Goal: Task Accomplishment & Management: Manage account settings

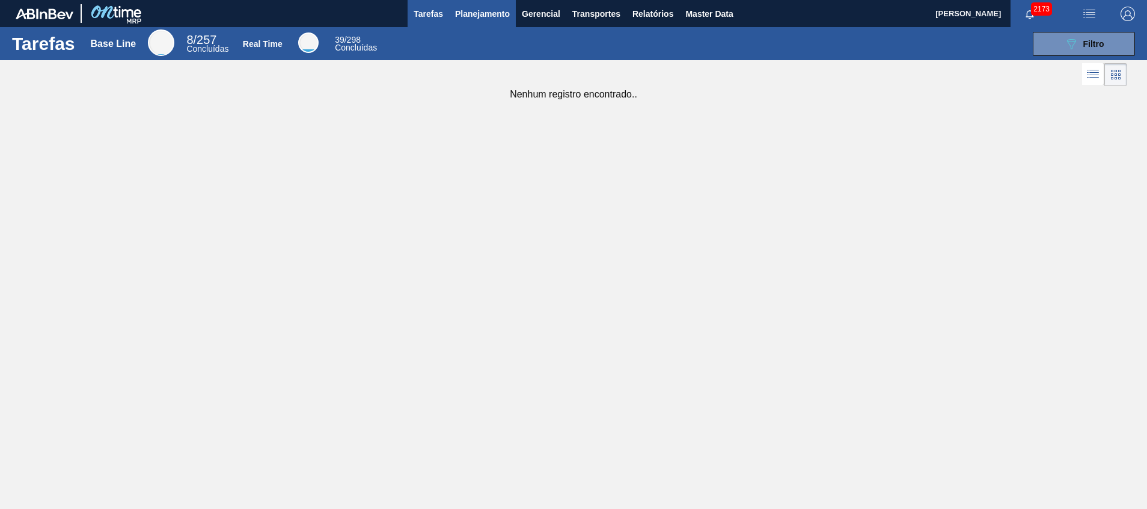
click at [470, 10] on span "Planejamento" at bounding box center [482, 14] width 55 height 14
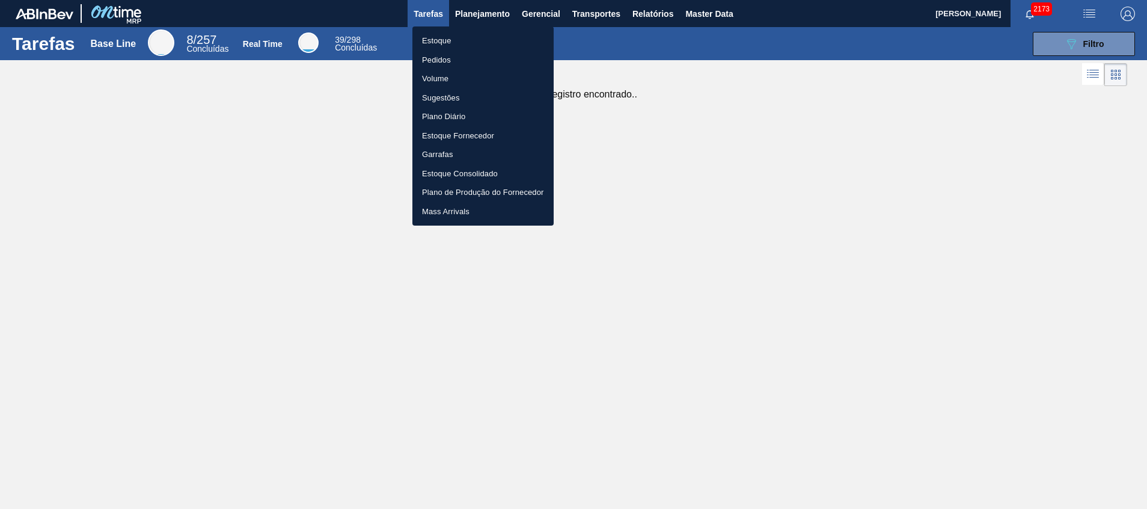
click at [424, 63] on li "Pedidos" at bounding box center [482, 59] width 141 height 19
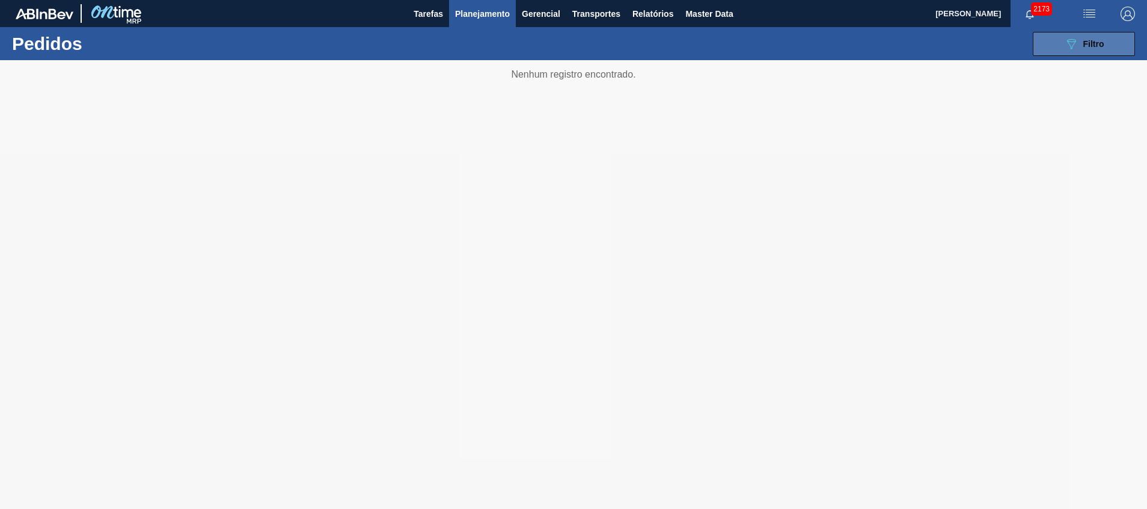
click at [1104, 40] on button "089F7B8B-B2A5-4AFE-B5C0-19BA573D28AC Filtro" at bounding box center [1084, 44] width 102 height 24
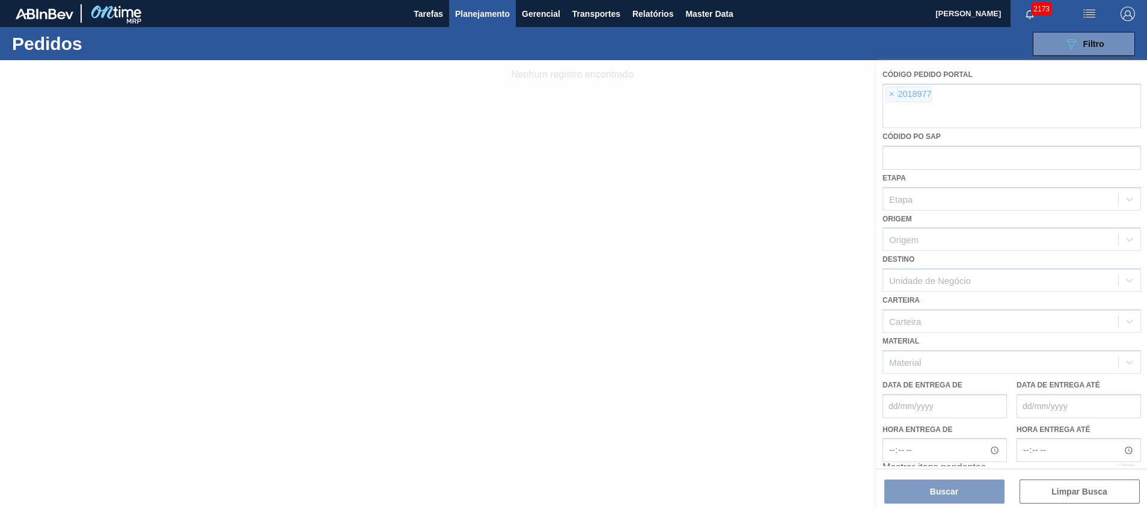
click at [920, 114] on div at bounding box center [573, 284] width 1147 height 448
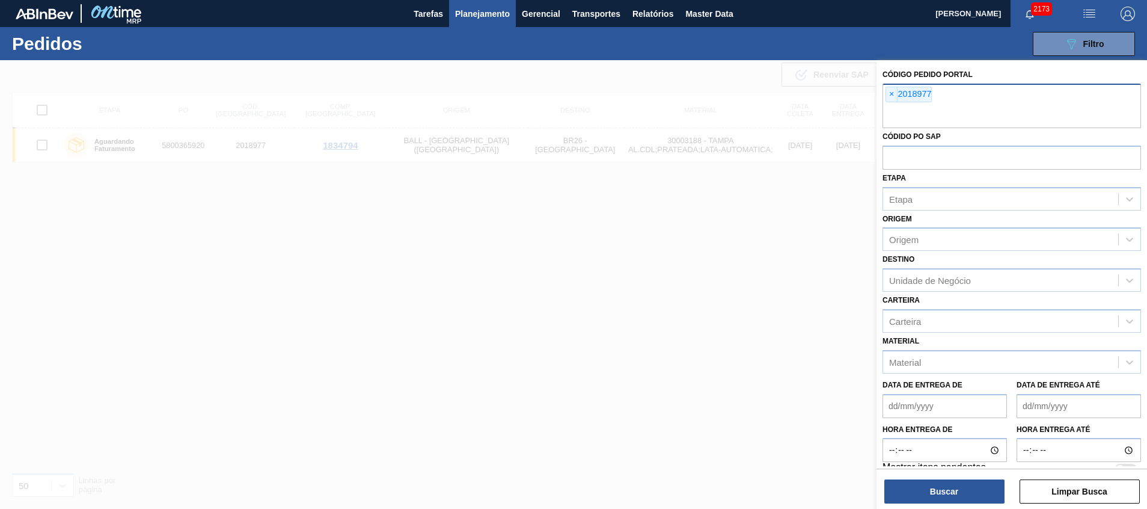
click at [920, 114] on input "text" at bounding box center [1011, 116] width 258 height 23
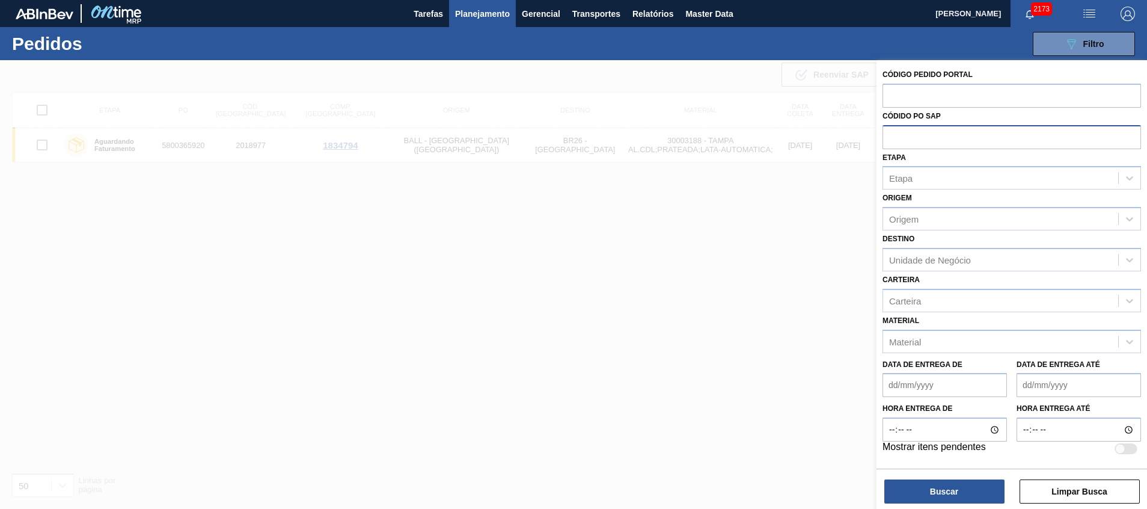
click at [921, 146] on input "text" at bounding box center [1011, 136] width 258 height 23
paste input "5800335028"
type input "5800335028"
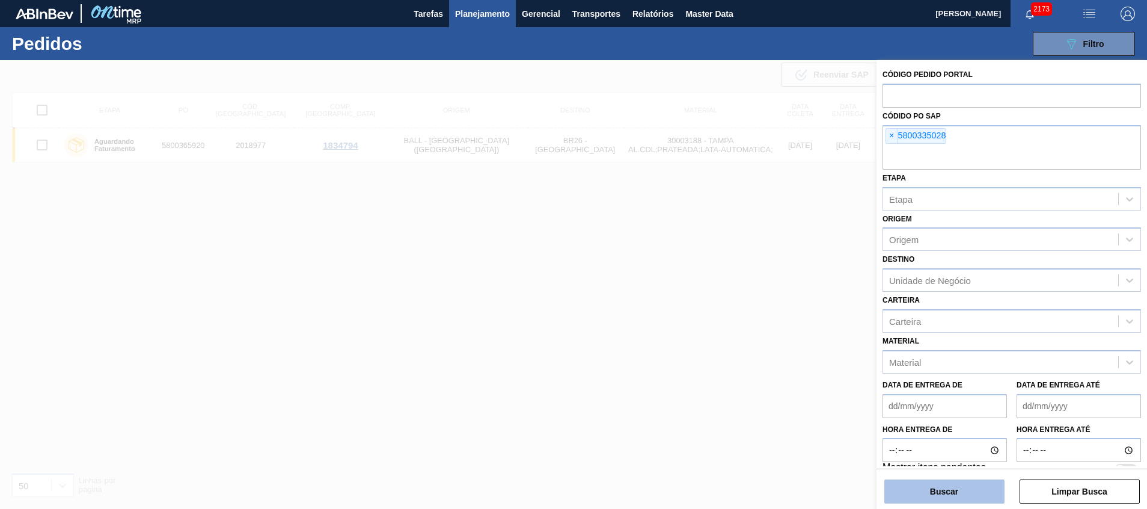
click at [950, 496] on button "Buscar" at bounding box center [944, 491] width 120 height 24
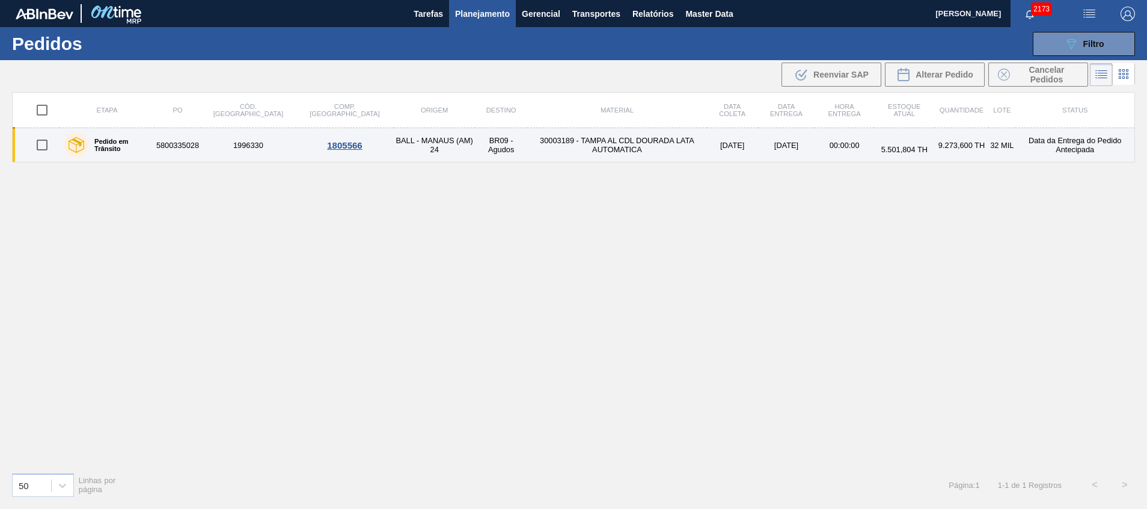
click at [563, 139] on td "30003189 - TAMPA AL CDL DOURADA LATA AUTOMATICA" at bounding box center [617, 145] width 180 height 34
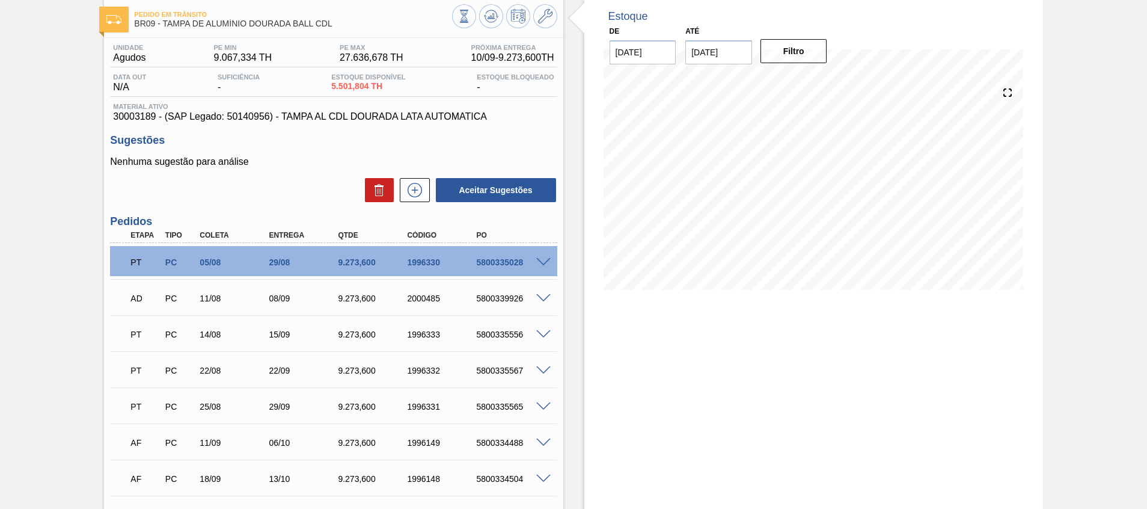
scroll to position [90, 0]
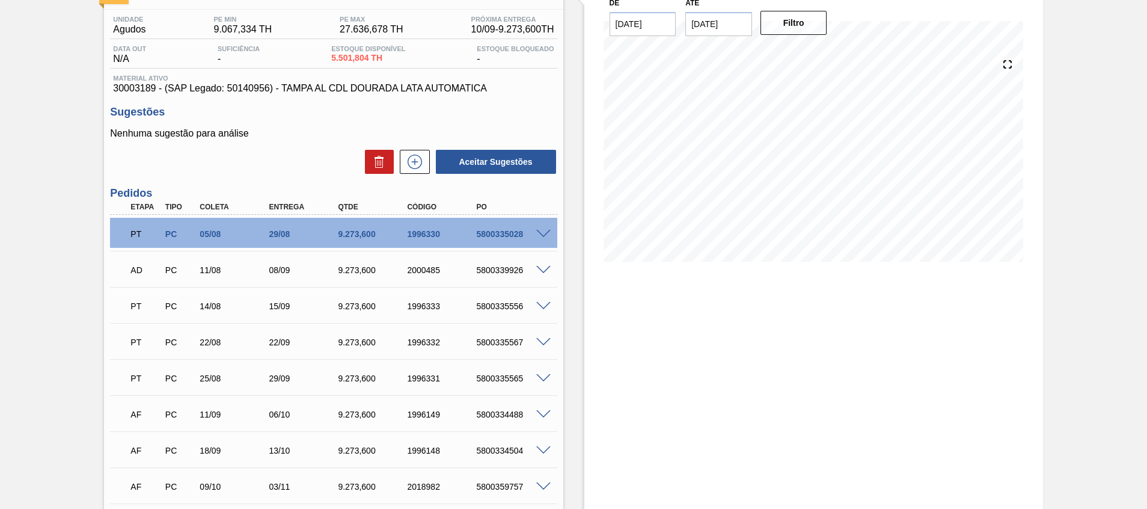
click at [545, 234] on span at bounding box center [543, 234] width 14 height 9
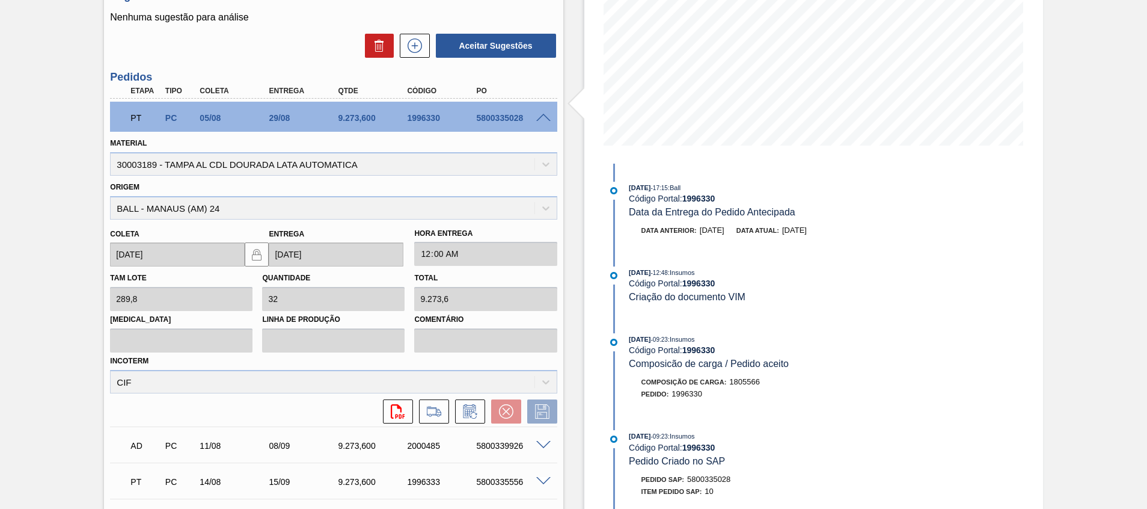
scroll to position [271, 0]
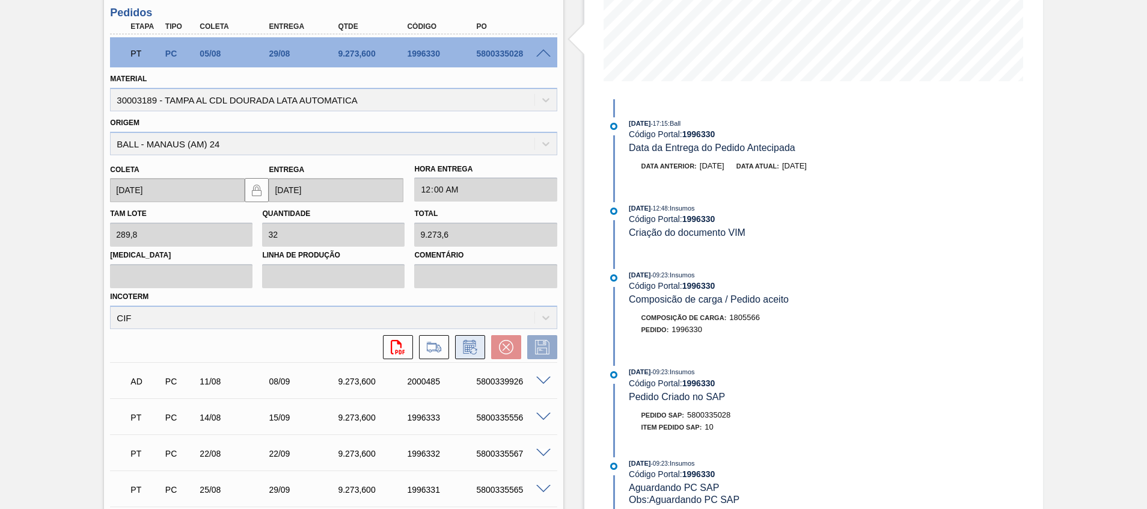
click at [458, 348] on button at bounding box center [470, 347] width 30 height 24
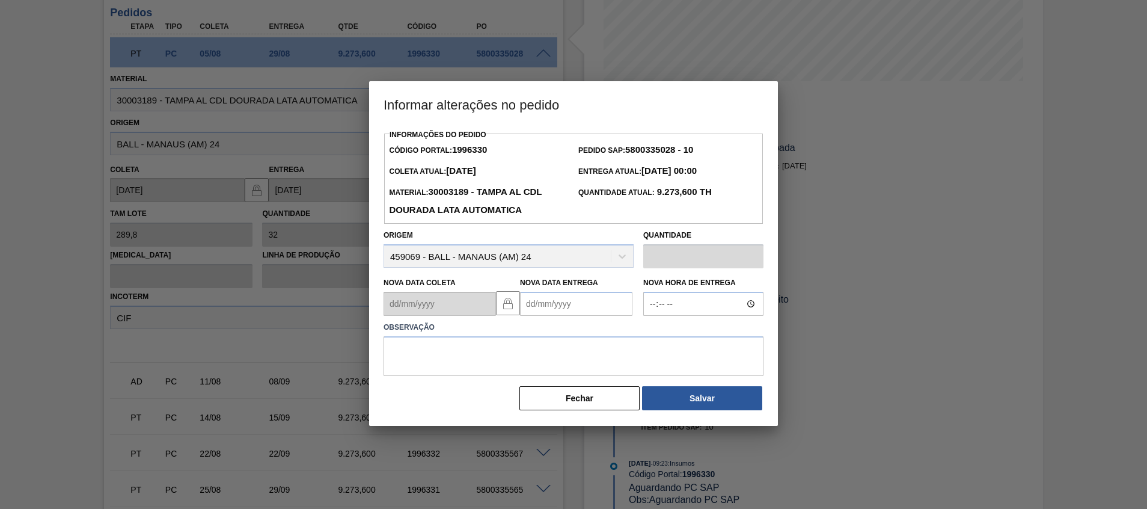
click at [560, 307] on Entrega1996330 "Nova Data Entrega" at bounding box center [576, 304] width 112 height 24
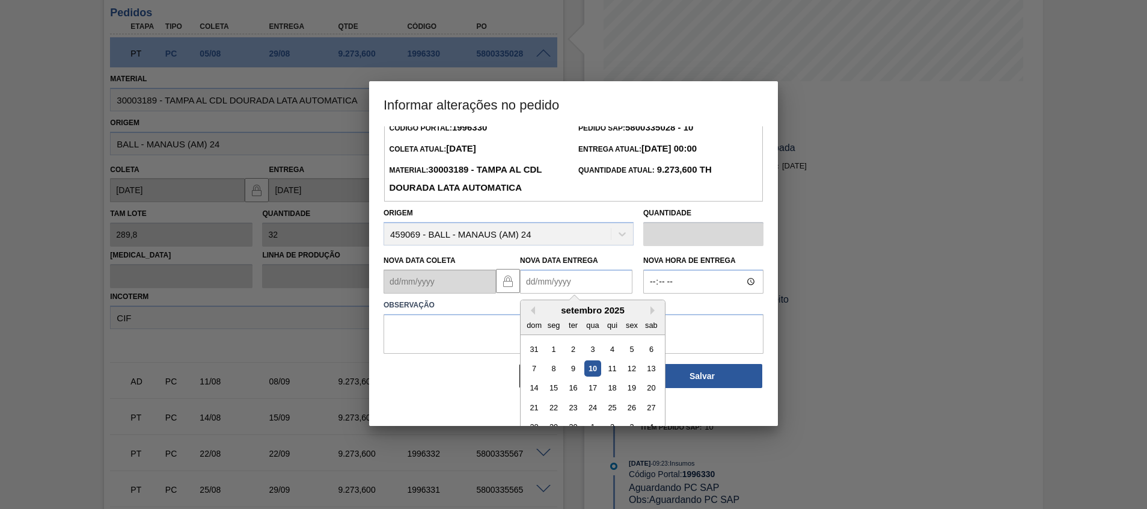
scroll to position [40, 0]
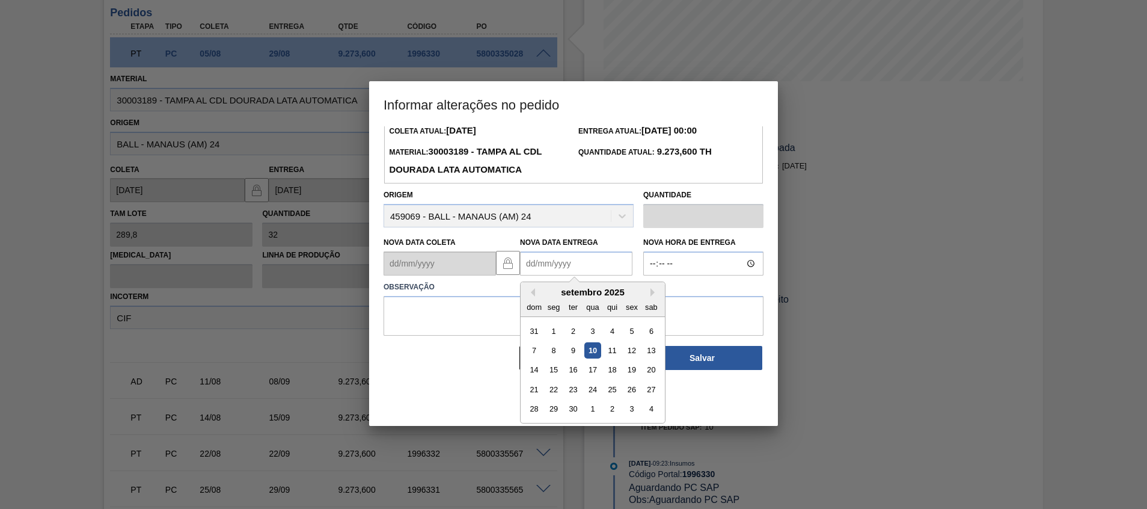
drag, startPoint x: 616, startPoint y: 375, endPoint x: 602, endPoint y: 345, distance: 32.3
click at [616, 375] on div "18" at bounding box center [612, 370] width 16 height 16
type Entrega1996330 "[DATE]"
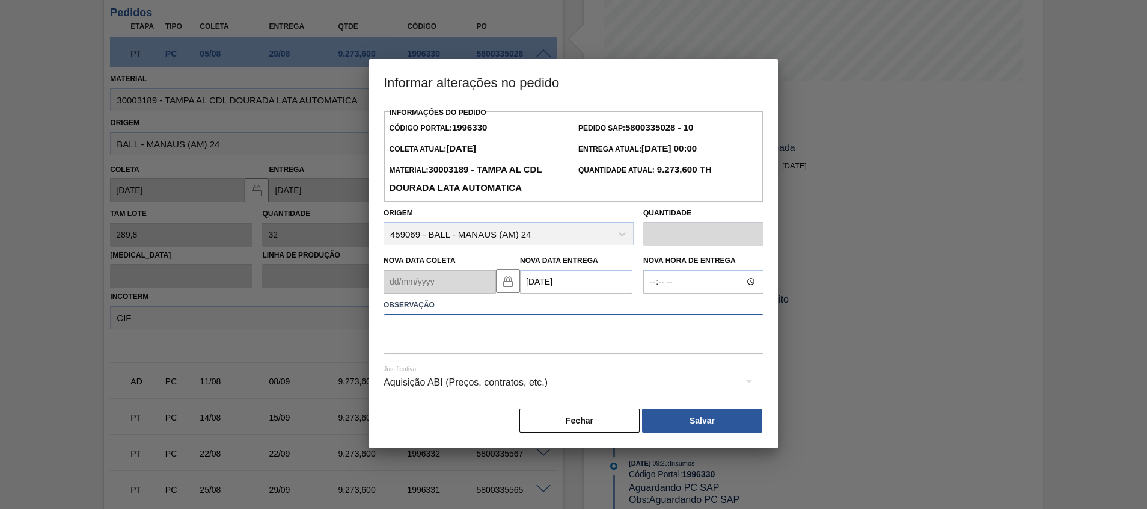
click at [591, 335] on textarea at bounding box center [574, 334] width 380 height 40
type textarea "Ajuste entrega"
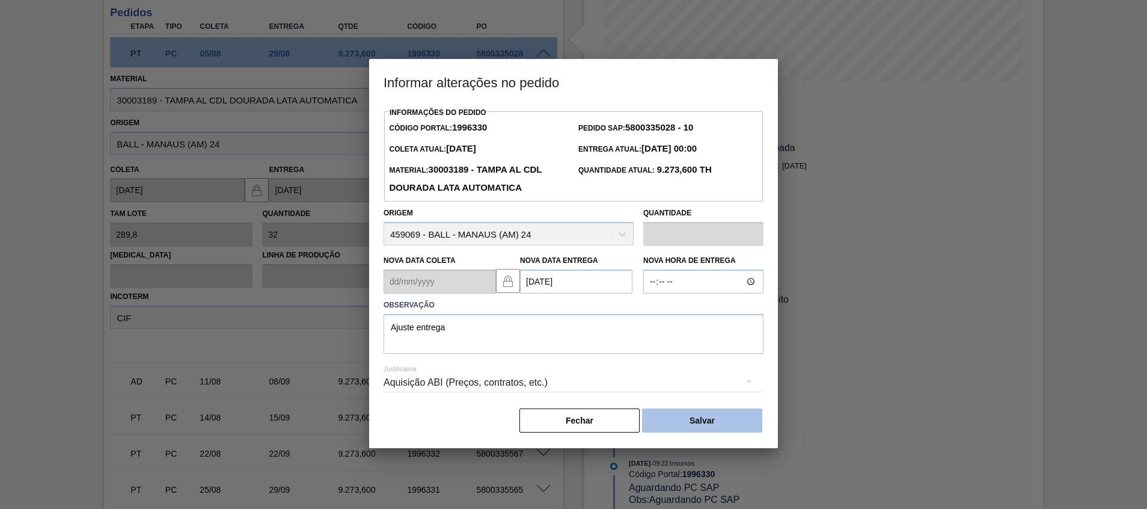
click at [702, 417] on button "Salvar" at bounding box center [702, 420] width 120 height 24
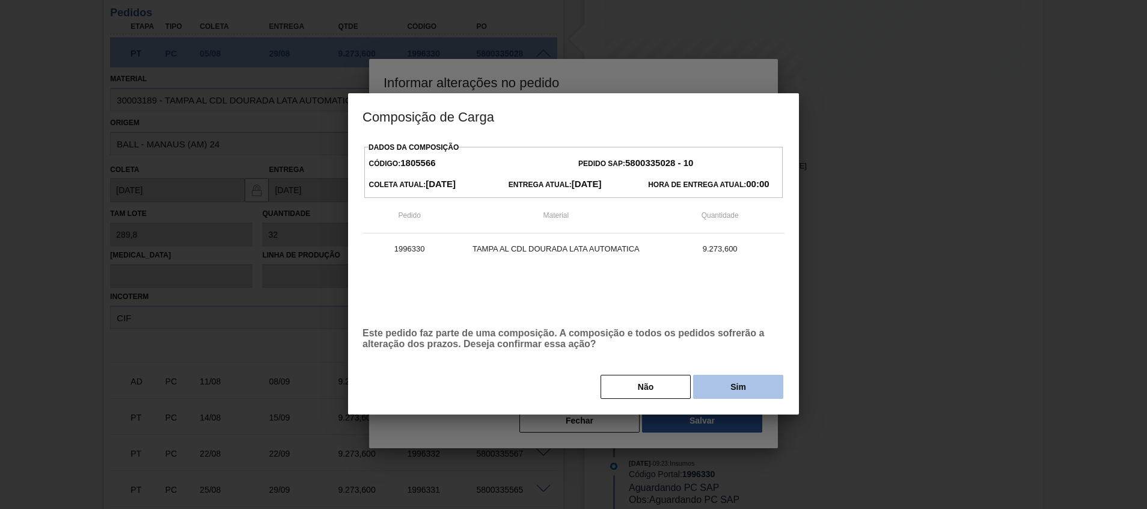
click at [712, 391] on button "Sim" at bounding box center [738, 387] width 90 height 24
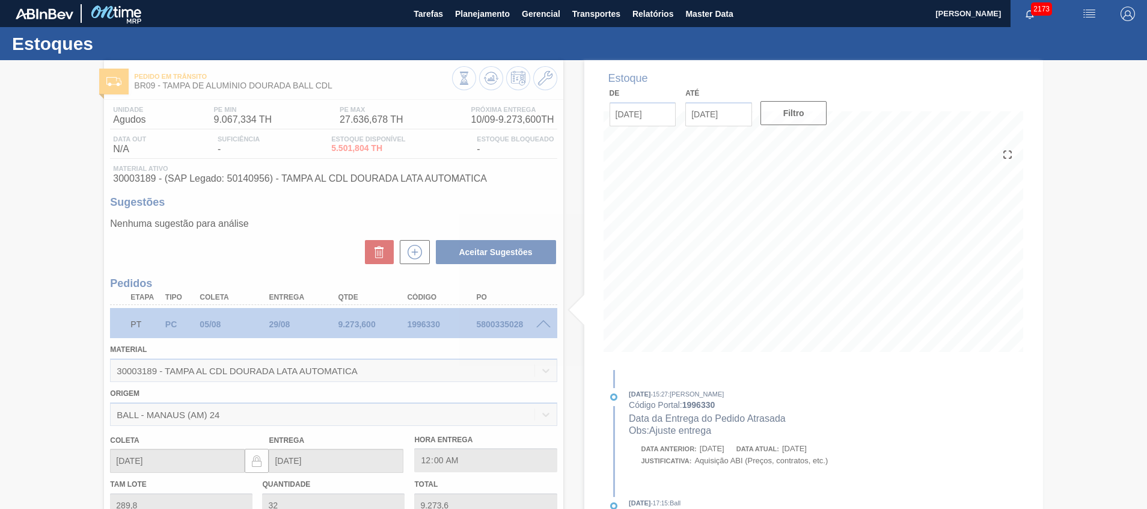
type input "Ajuste entrega"
type input "[DATE]"
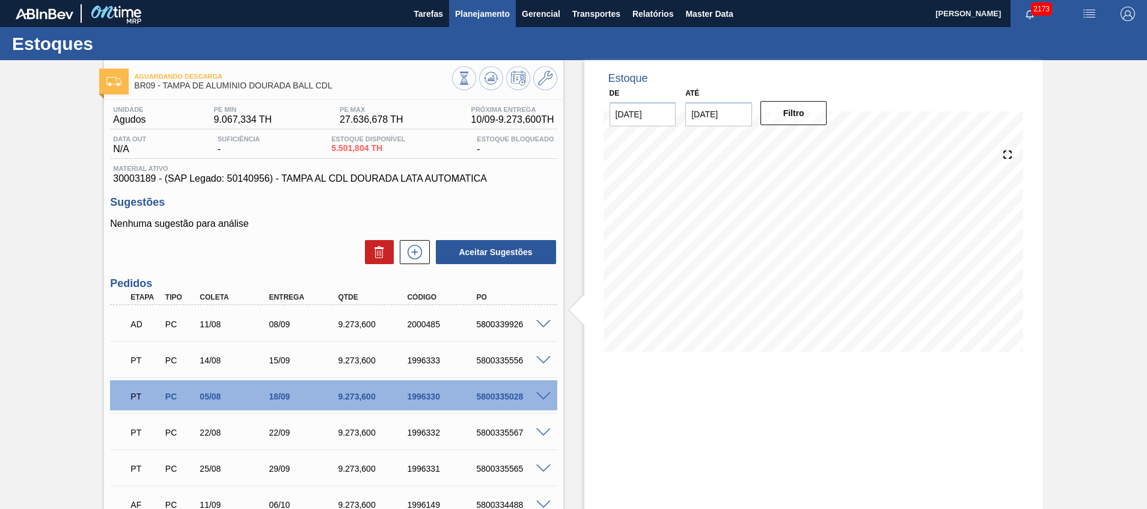
click at [471, 5] on button "Planejamento" at bounding box center [482, 13] width 67 height 27
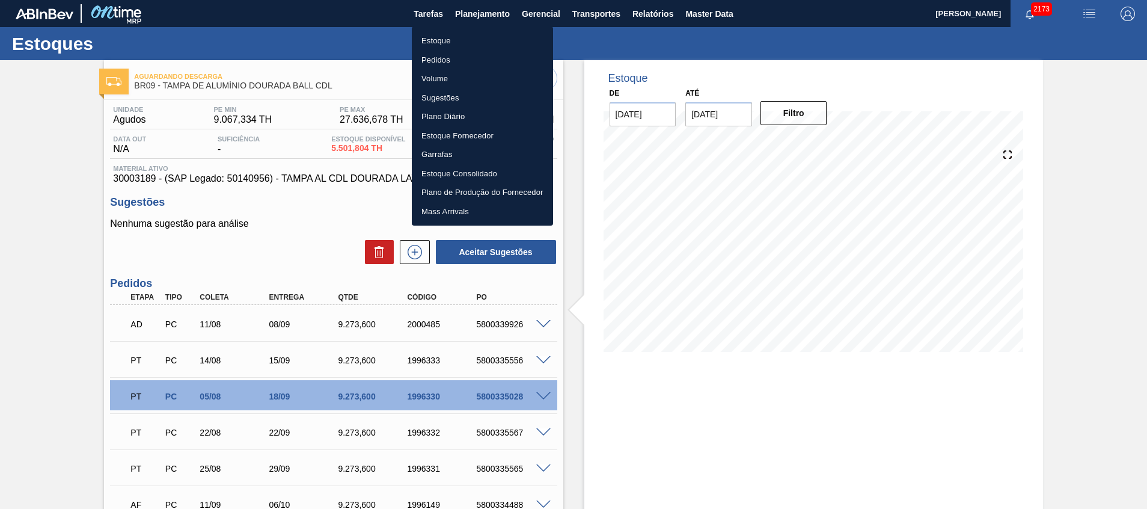
drag, startPoint x: 458, startPoint y: 49, endPoint x: 455, endPoint y: 41, distance: 8.9
click at [459, 49] on li "Estoque" at bounding box center [482, 40] width 141 height 19
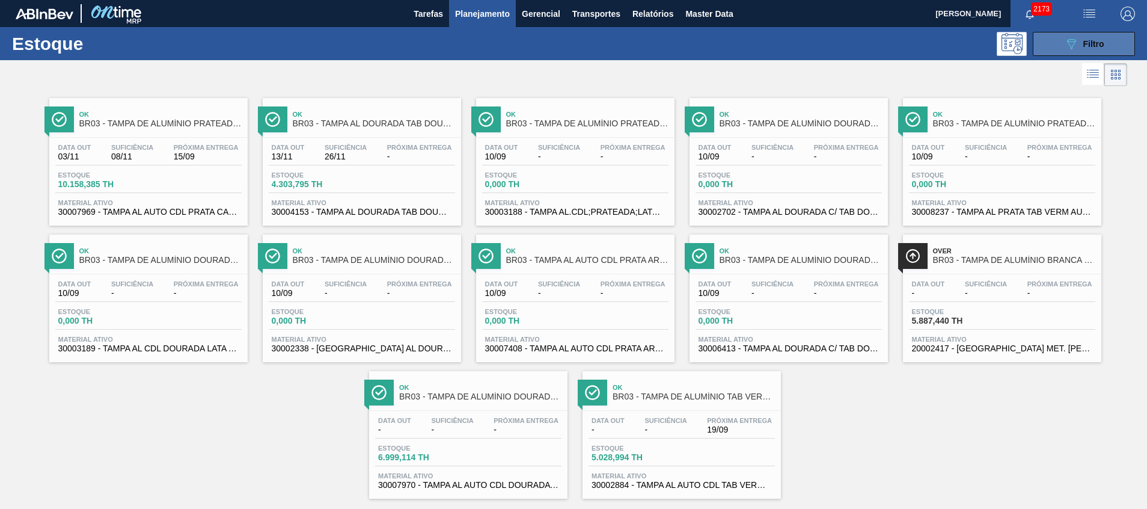
click at [1076, 39] on icon "089F7B8B-B2A5-4AFE-B5C0-19BA573D28AC" at bounding box center [1071, 44] width 14 height 14
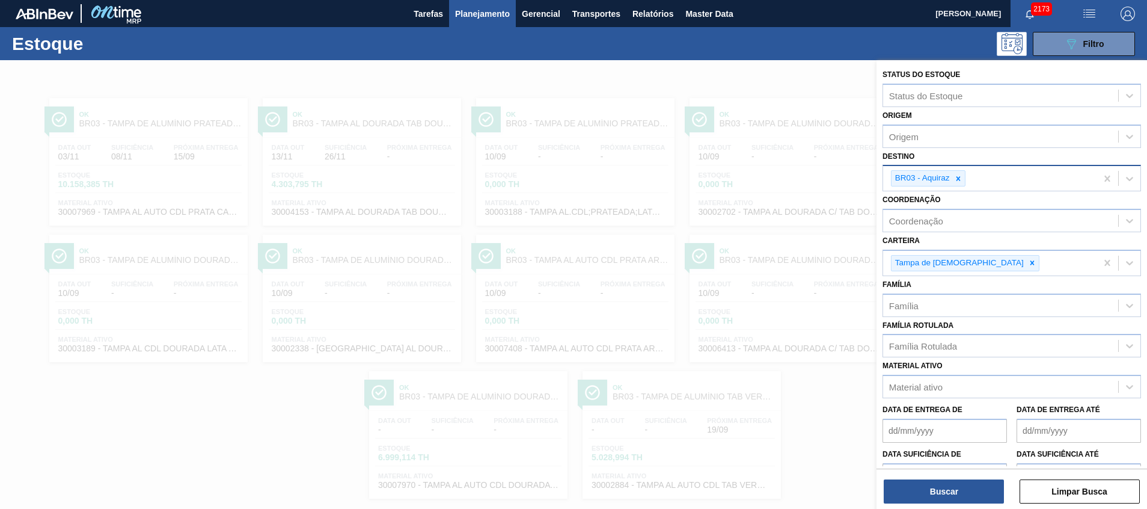
click at [965, 179] on div "BR03 - Aquiraz" at bounding box center [989, 178] width 213 height 25
click at [965, 170] on div "BR03 - Aquiraz" at bounding box center [989, 178] width 213 height 25
click at [961, 176] on icon at bounding box center [958, 178] width 8 height 8
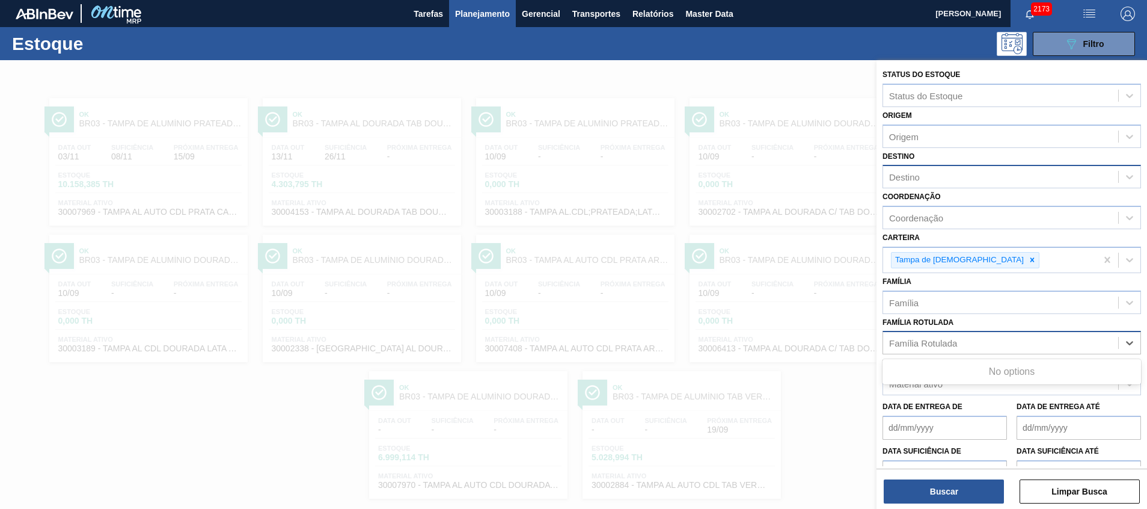
click at [937, 344] on div "Família Rotulada" at bounding box center [923, 343] width 68 height 10
click at [921, 384] on div "No options" at bounding box center [1011, 371] width 258 height 25
click at [921, 390] on div "Material ativo" at bounding box center [1000, 383] width 235 height 17
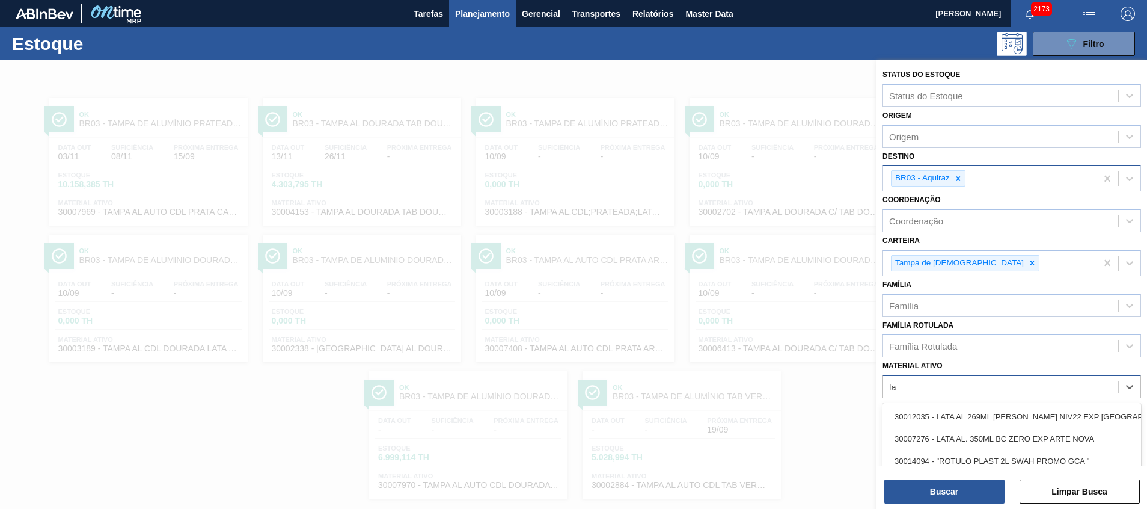
type ativo "l"
type ativo "20002047"
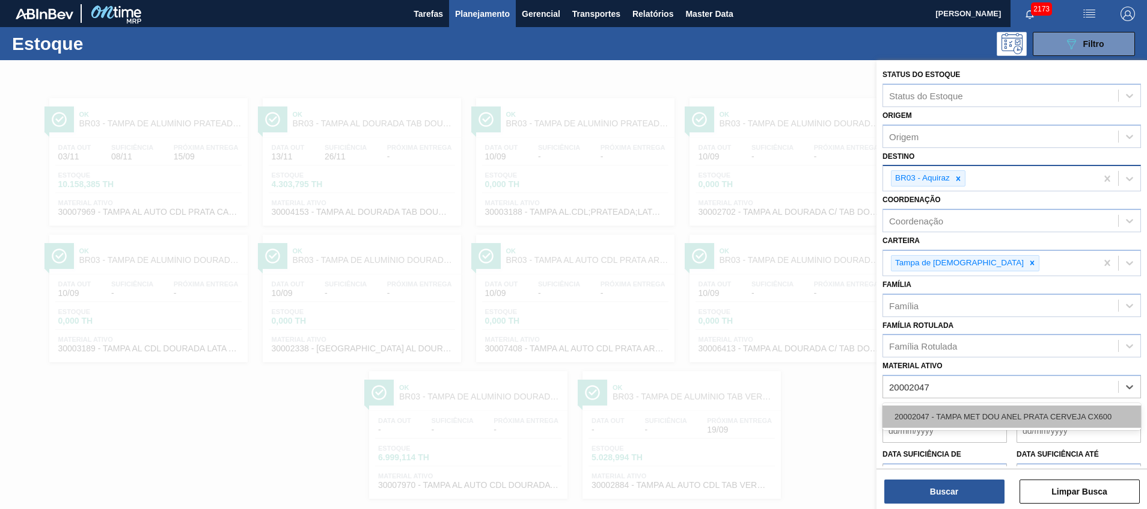
click at [937, 417] on div "20002047 - TAMPA MET DOU ANEL PRATA CERVEJA CX600" at bounding box center [1011, 416] width 258 height 22
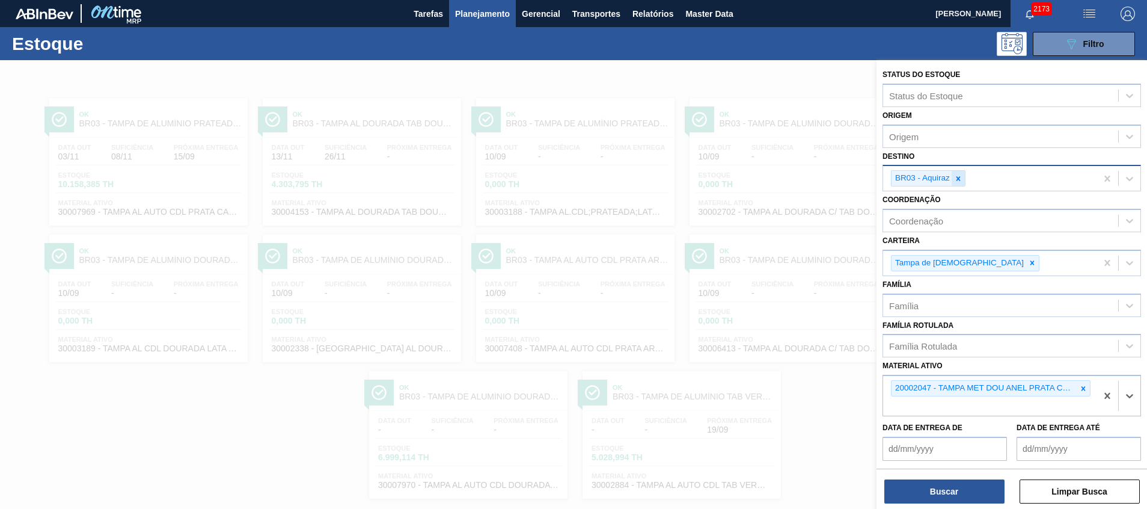
click at [962, 173] on div at bounding box center [958, 178] width 13 height 15
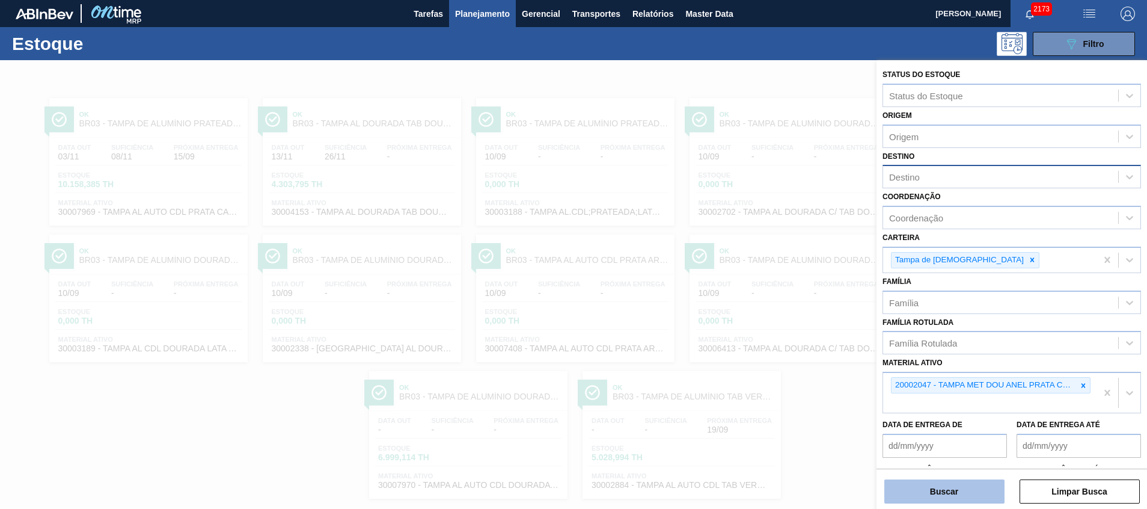
click at [928, 494] on button "Buscar" at bounding box center [944, 491] width 120 height 24
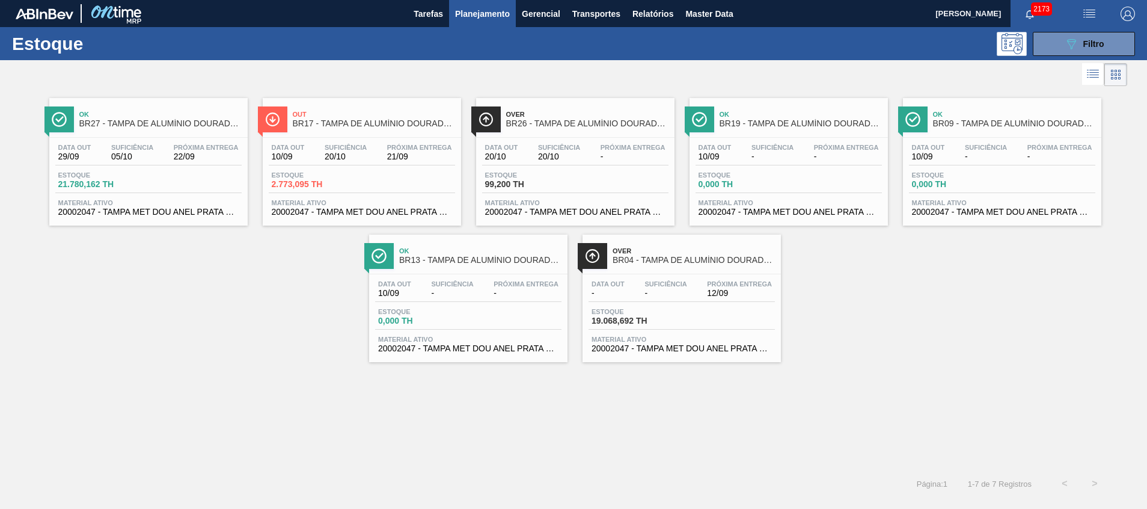
click at [340, 189] on div "Estoque 2.773,095 TH" at bounding box center [362, 182] width 186 height 22
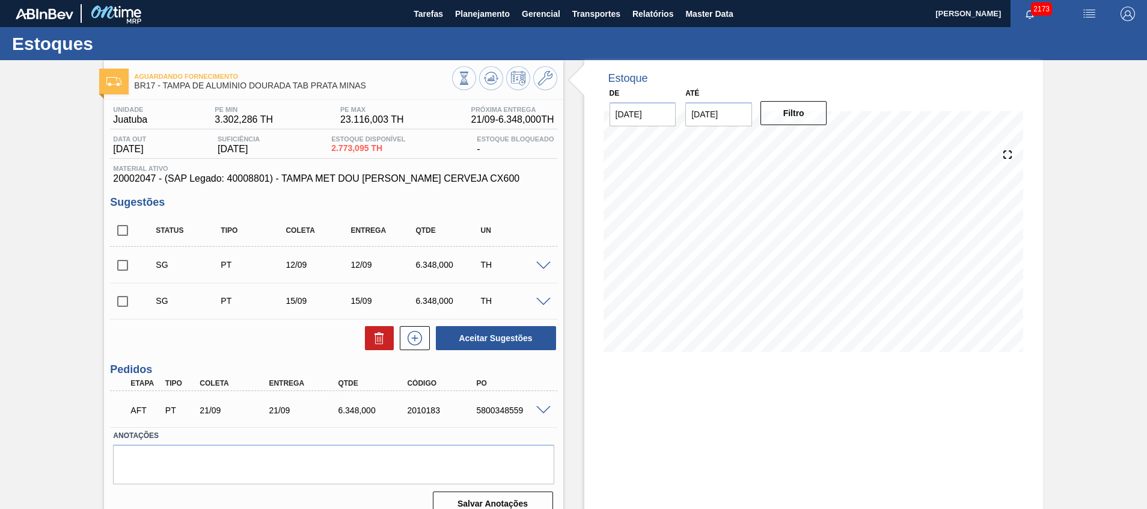
click at [442, 301] on div "6.348,000" at bounding box center [448, 301] width 72 height 10
copy div "6.348,000"
click at [255, 260] on div "PT" at bounding box center [254, 265] width 72 height 10
click at [468, 20] on span "Planejamento" at bounding box center [482, 14] width 55 height 14
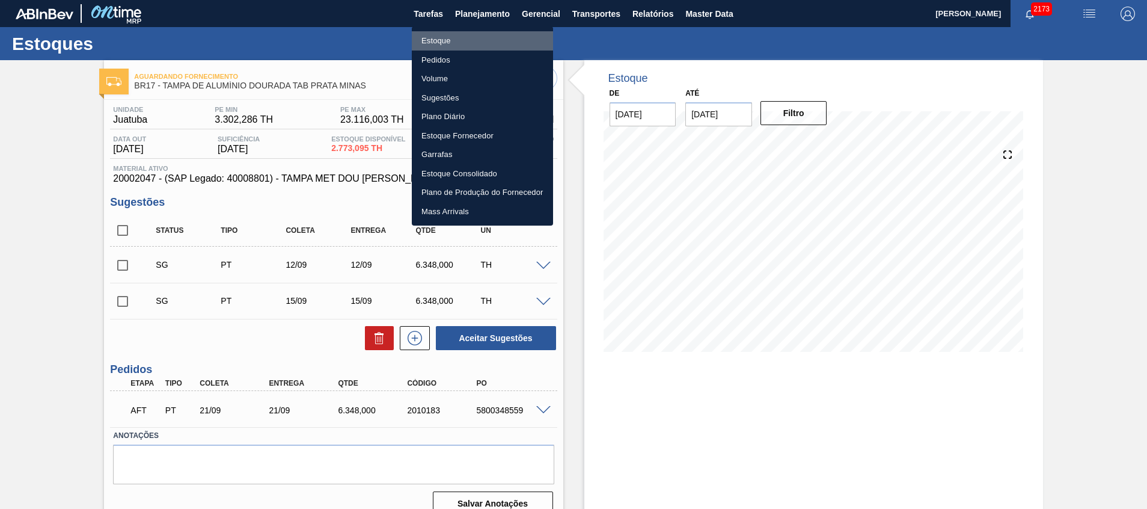
click at [488, 44] on li "Estoque" at bounding box center [482, 40] width 141 height 19
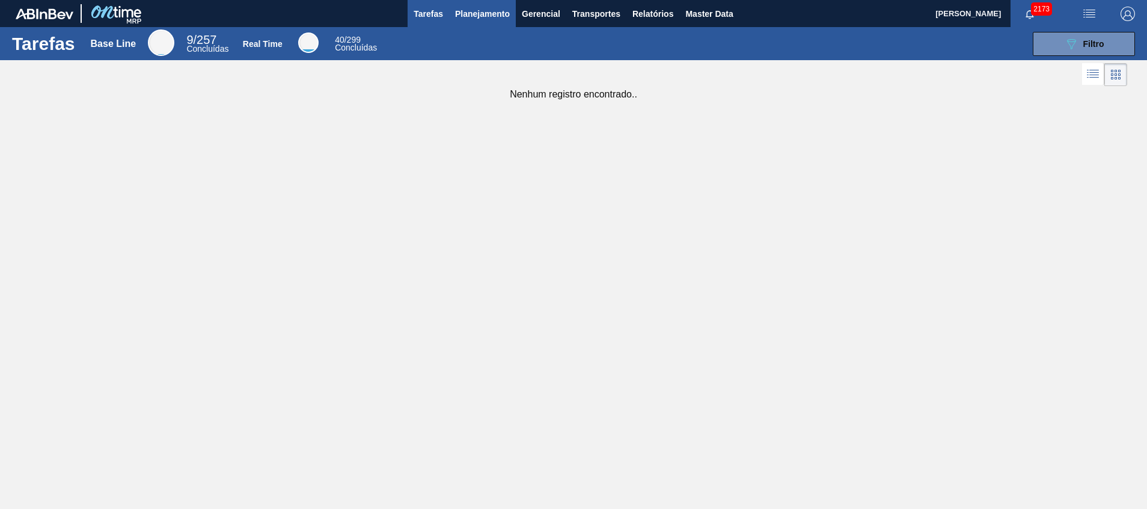
click at [475, 26] on button "Planejamento" at bounding box center [482, 13] width 67 height 27
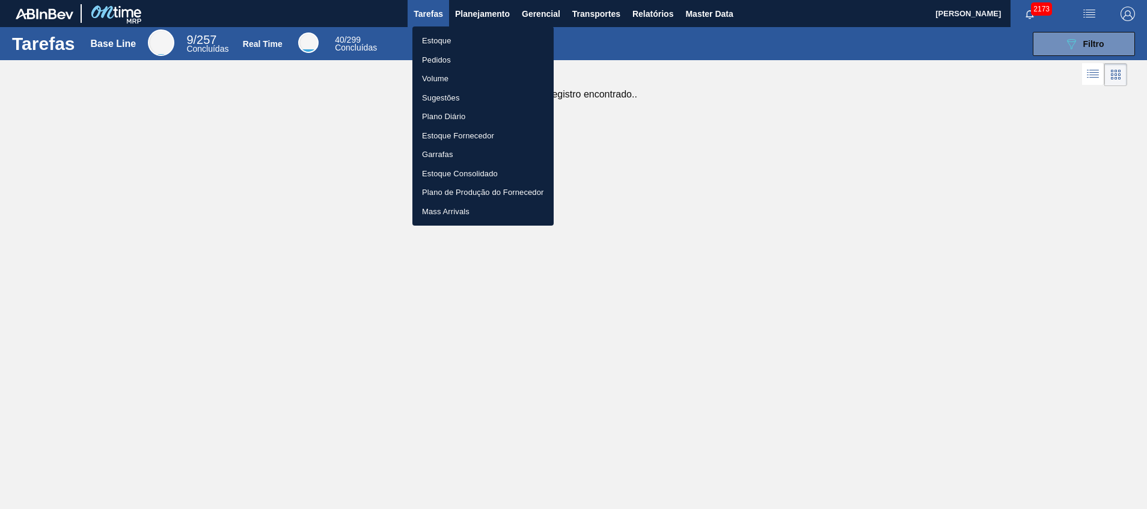
click at [465, 46] on li "Estoque" at bounding box center [482, 40] width 141 height 19
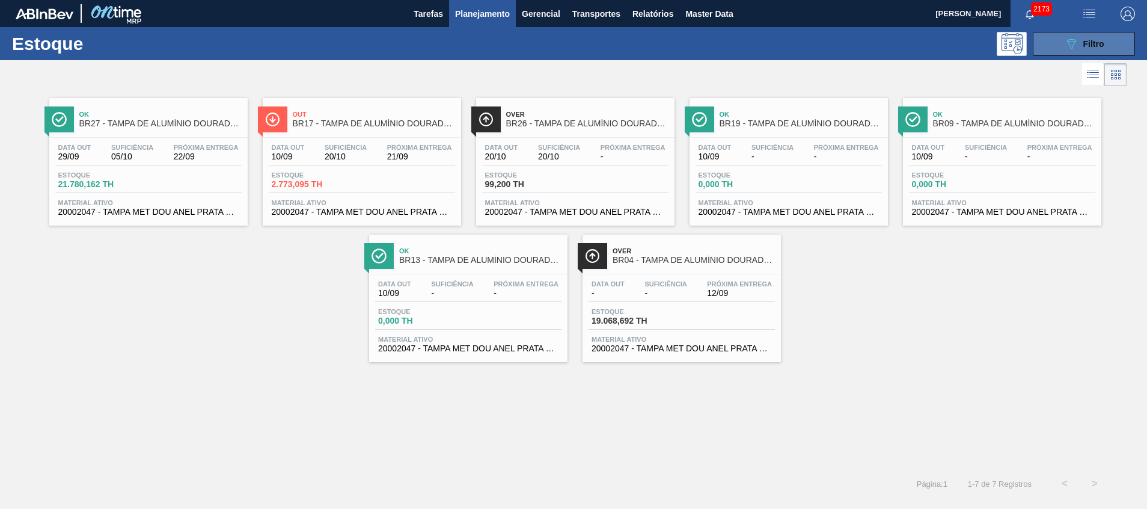
click at [1076, 50] on icon "089F7B8B-B2A5-4AFE-B5C0-19BA573D28AC" at bounding box center [1071, 44] width 14 height 14
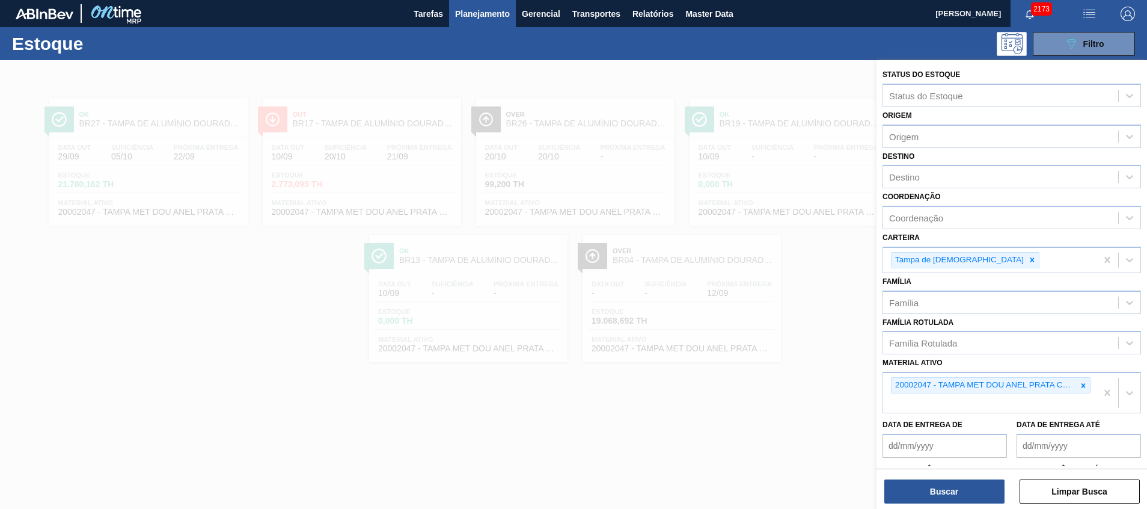
drag, startPoint x: 1082, startPoint y: 388, endPoint x: 1083, endPoint y: 289, distance: 99.8
click at [1093, 281] on div "Status do Estoque Status do Estoque Origem Origem Destino Destino Coordenação C…" at bounding box center [1011, 306] width 271 height 492
drag, startPoint x: 1080, startPoint y: 386, endPoint x: 1036, endPoint y: 278, distance: 116.0
click at [1079, 383] on icon at bounding box center [1083, 385] width 8 height 8
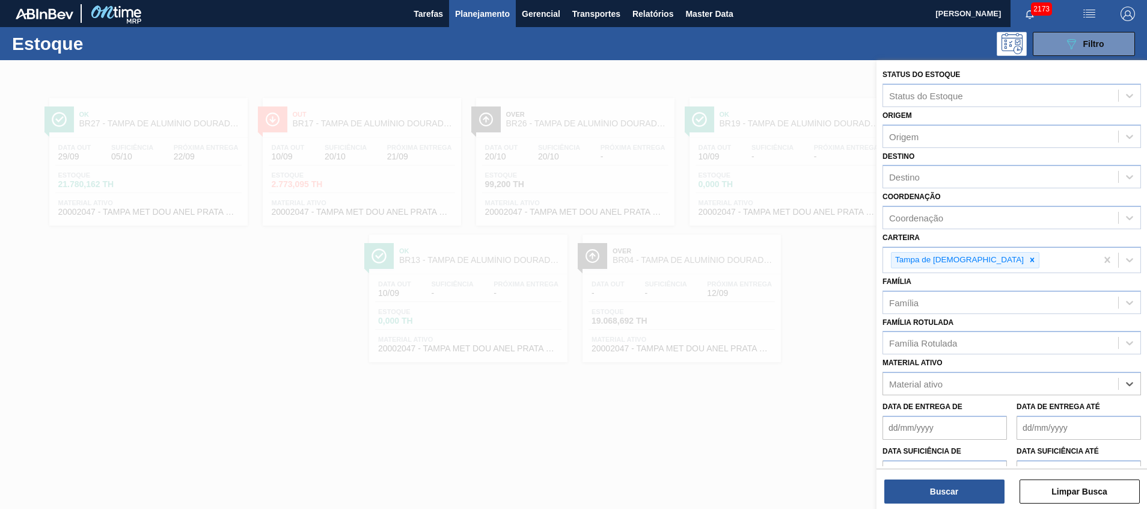
click at [984, 160] on div "Destino Destino" at bounding box center [1011, 168] width 258 height 41
click at [977, 183] on div "Destino" at bounding box center [1000, 176] width 235 height 17
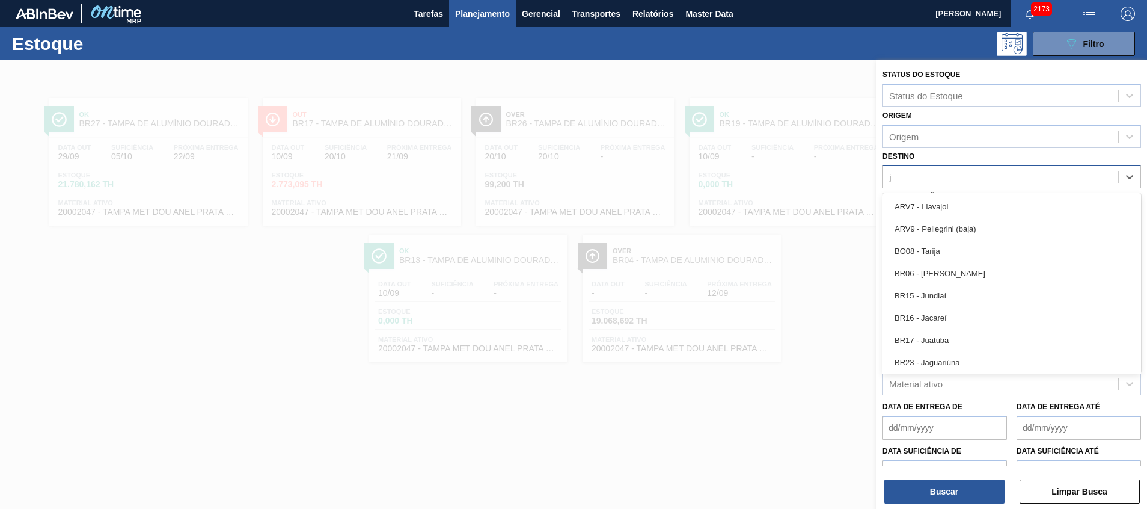
type input "jua"
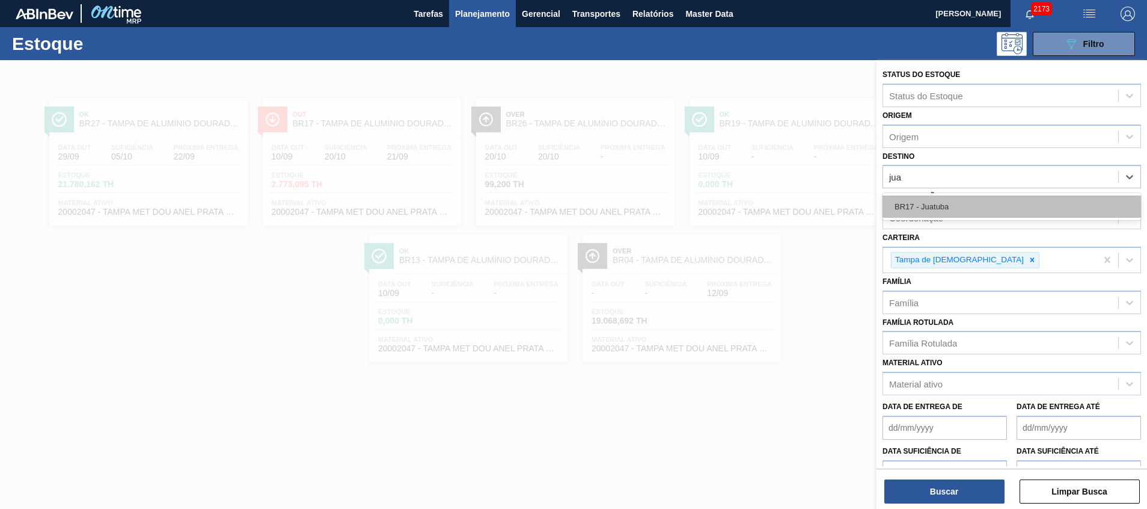
click at [970, 204] on div "BR17 - Juatuba" at bounding box center [1011, 206] width 258 height 22
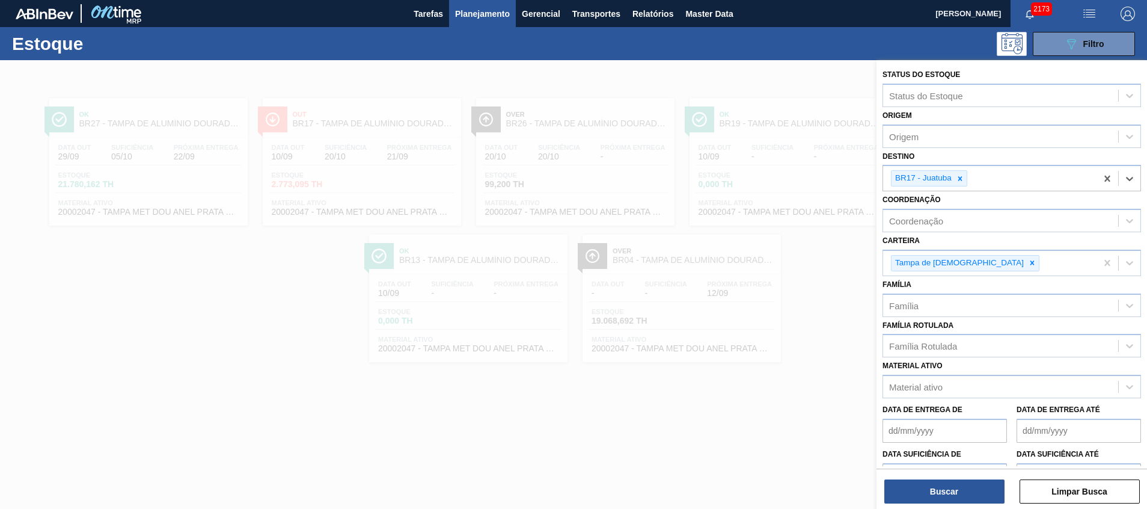
click at [941, 506] on div "Status do Estoque Status do Estoque Origem Origem Destino option BR17 - Juatuba…" at bounding box center [1011, 285] width 271 height 451
click at [941, 497] on button "Buscar" at bounding box center [944, 491] width 120 height 24
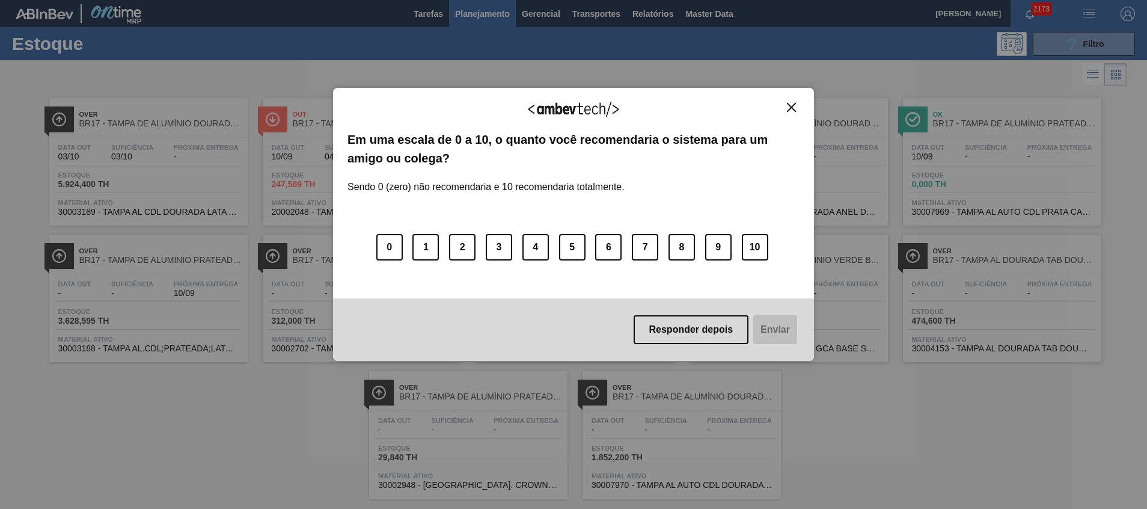
click at [795, 108] on img "Close" at bounding box center [791, 107] width 9 height 9
click at [796, 114] on div "Agradecemos seu feedback!" at bounding box center [573, 116] width 452 height 28
click at [796, 106] on button "Close" at bounding box center [791, 107] width 16 height 10
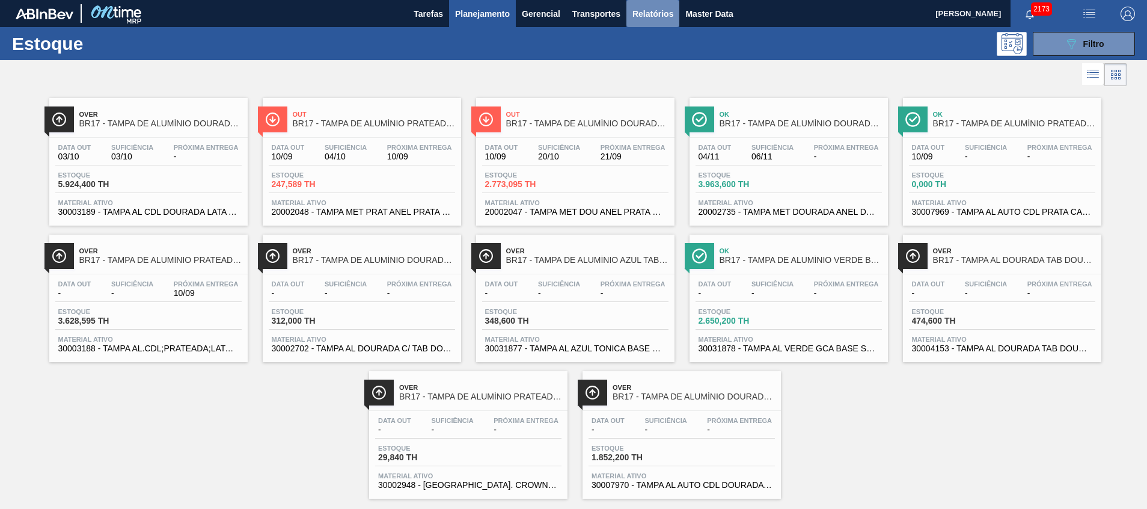
click at [668, 13] on span "Relatórios" at bounding box center [652, 14] width 41 height 14
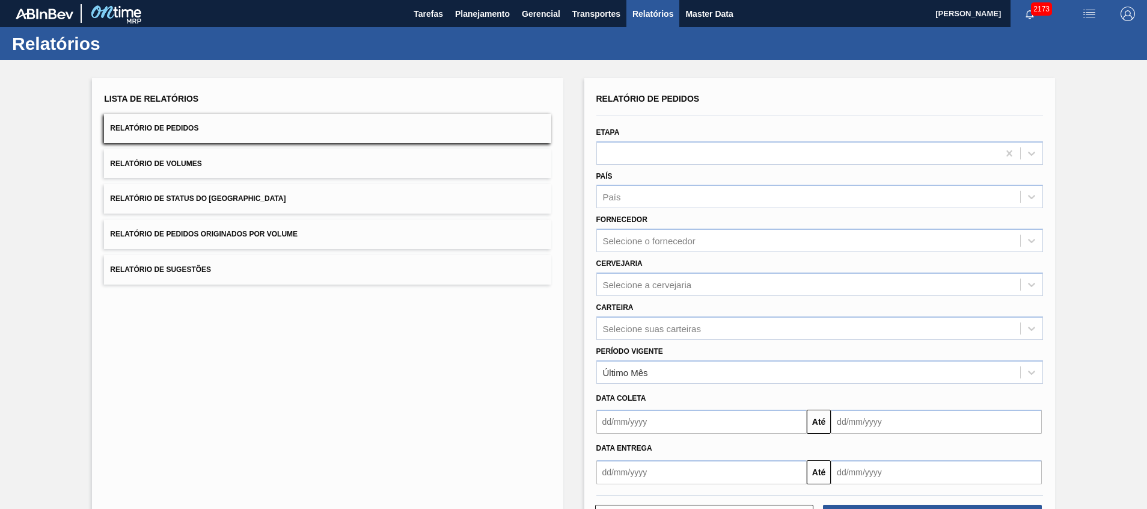
click at [726, 307] on div "Carteira Selecione suas carteiras" at bounding box center [819, 319] width 447 height 41
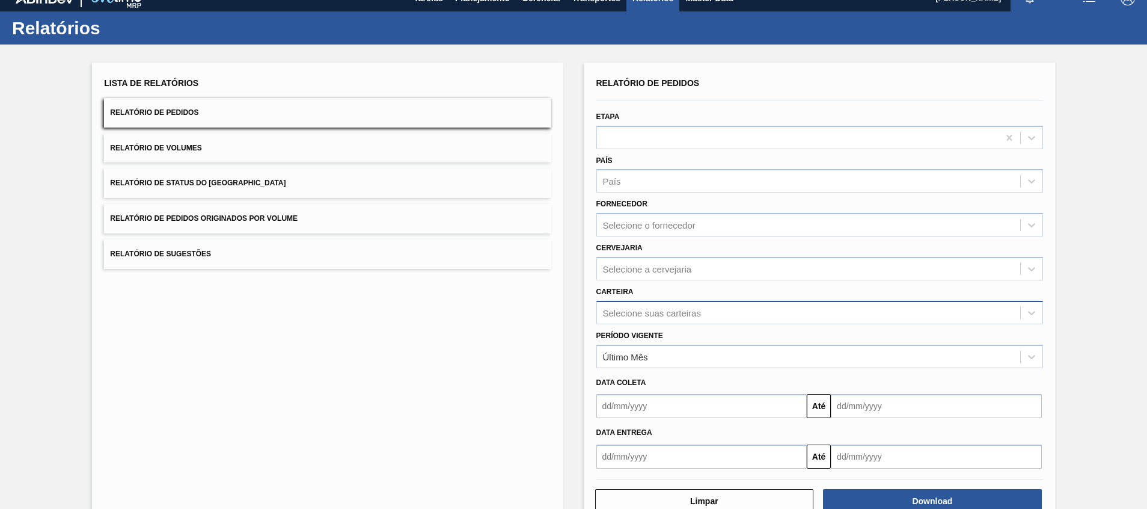
click at [719, 320] on div "Selecione suas carteiras" at bounding box center [808, 312] width 423 height 17
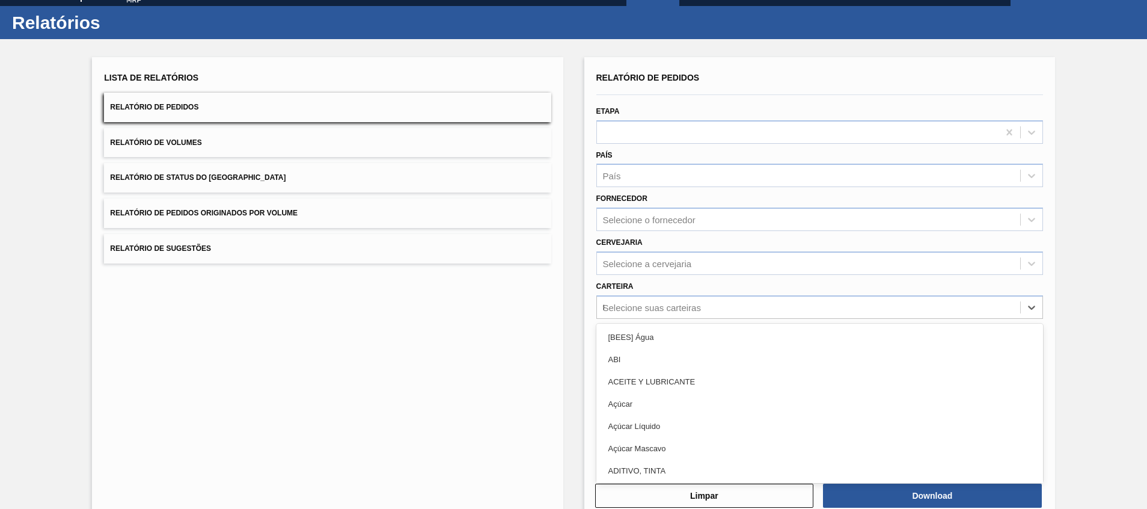
scroll to position [21, 0]
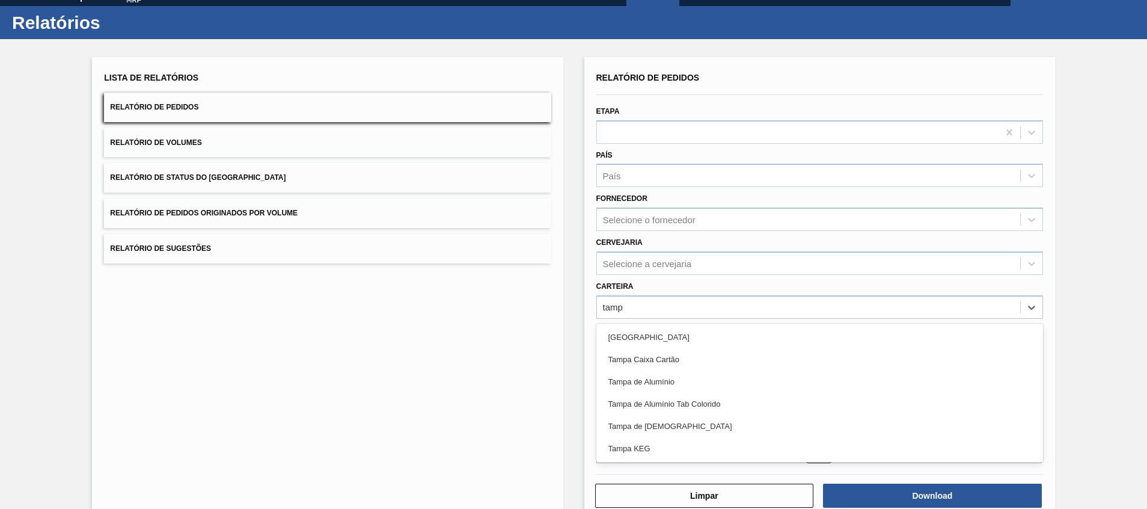
type input "tampa"
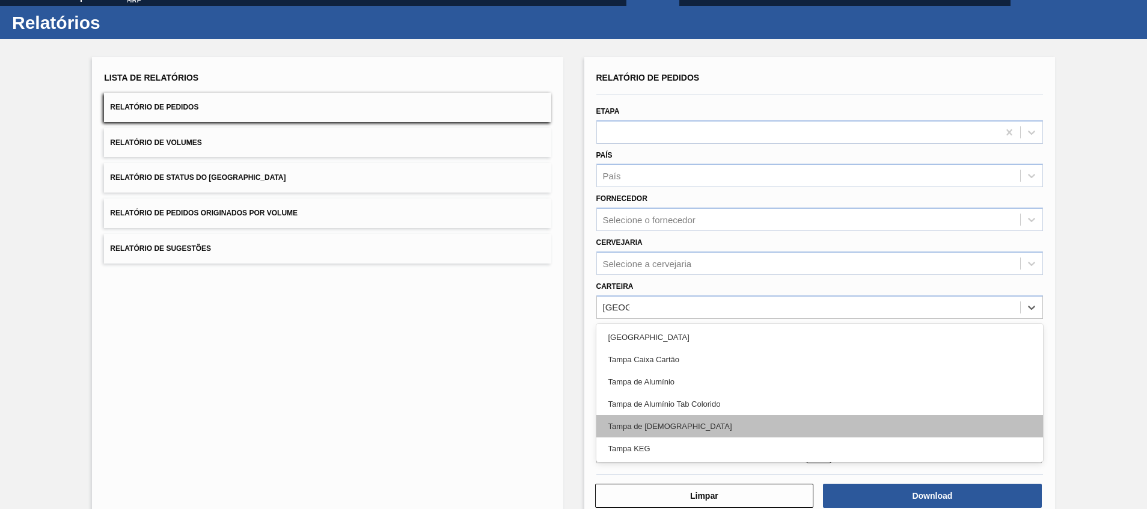
click at [724, 418] on div "Tampa de Lata" at bounding box center [819, 426] width 447 height 22
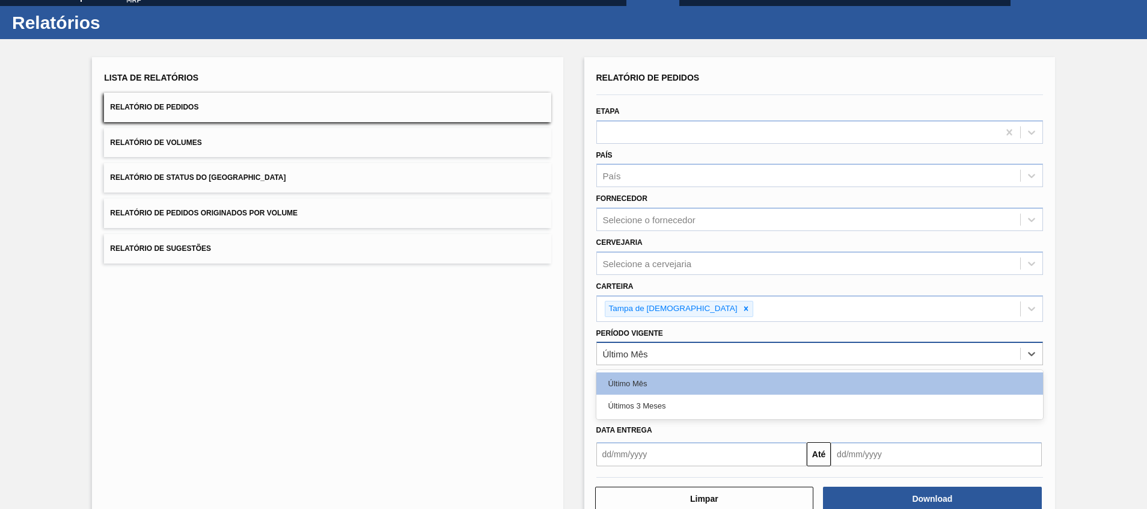
click at [726, 350] on div "Último Mês" at bounding box center [808, 353] width 423 height 17
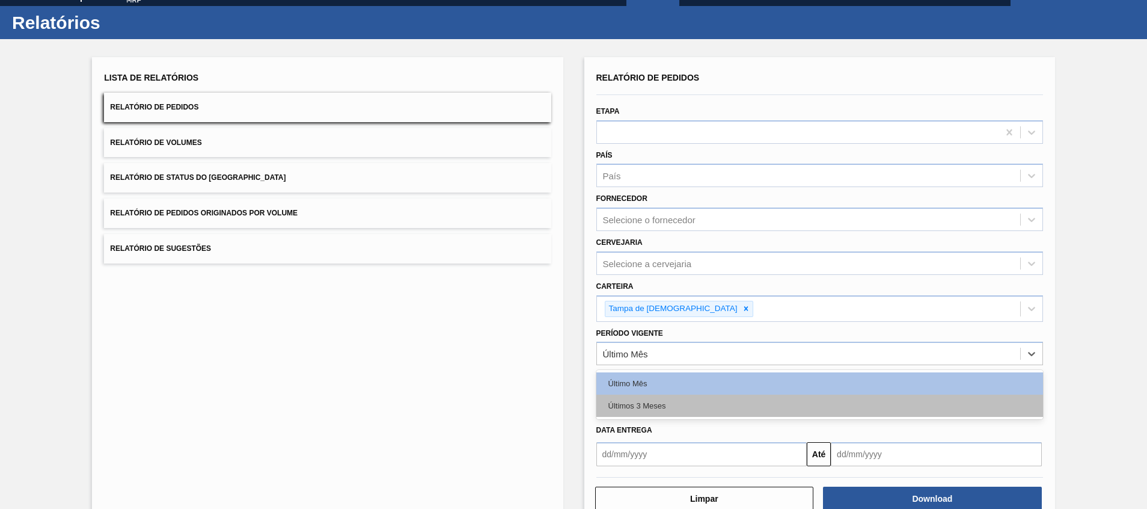
click at [712, 402] on div "Últimos 3 Meses" at bounding box center [819, 405] width 447 height 22
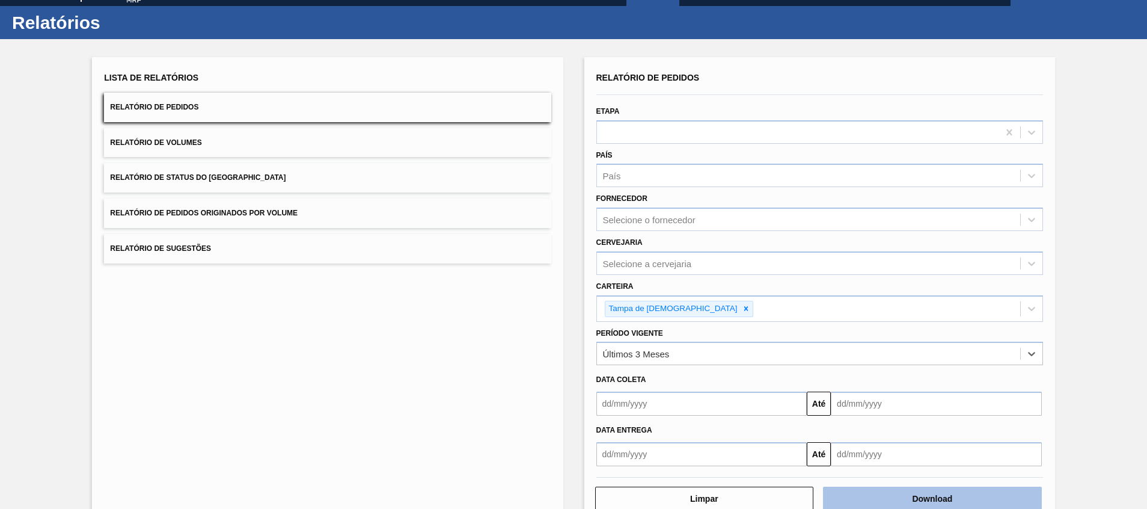
click at [919, 504] on button "Download" at bounding box center [932, 498] width 219 height 24
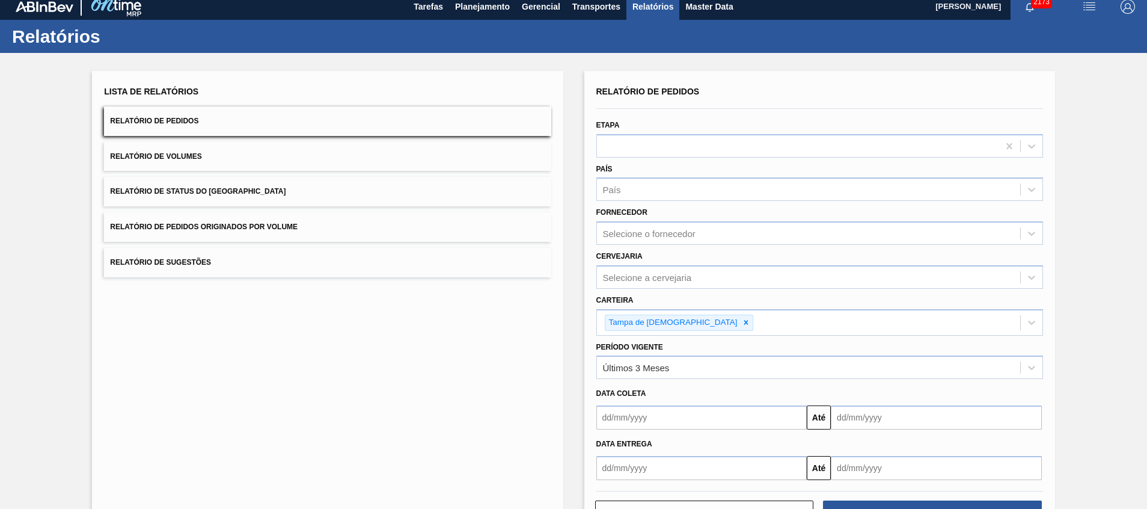
scroll to position [0, 0]
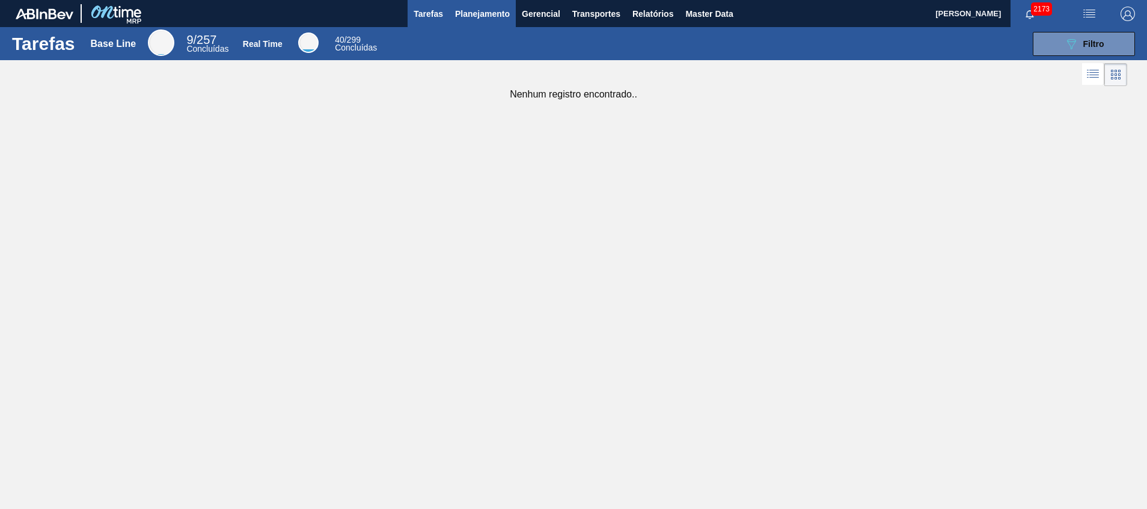
click at [491, 8] on span "Planejamento" at bounding box center [482, 14] width 55 height 14
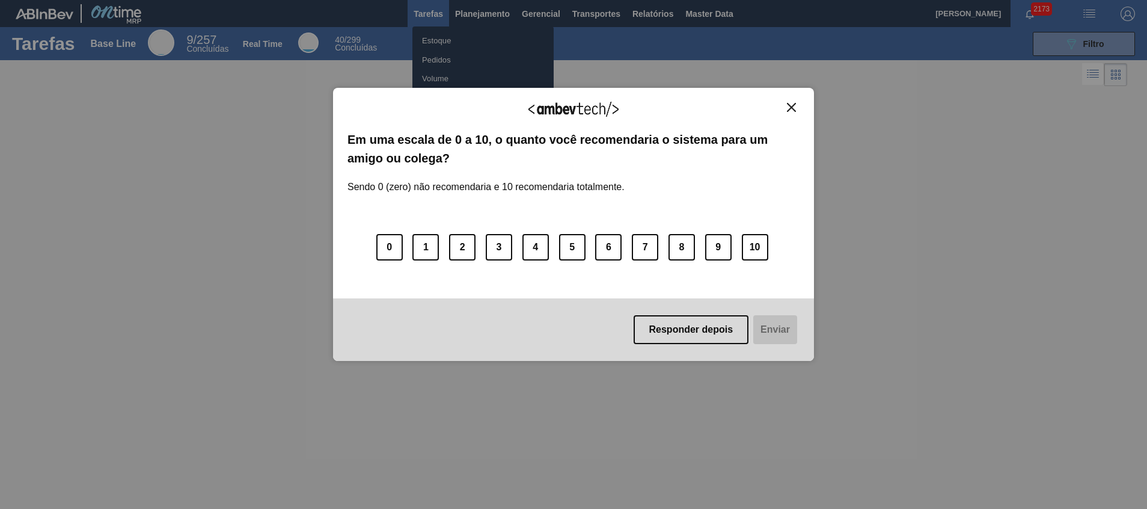
drag, startPoint x: 475, startPoint y: 32, endPoint x: 465, endPoint y: 42, distance: 13.6
click at [465, 42] on div "Agradecemos seu feedback! Em uma escala de 0 a 10, o quanto você recomendaria o…" at bounding box center [573, 224] width 481 height 475
click at [787, 116] on div "Agradecemos seu feedback!" at bounding box center [573, 116] width 452 height 28
click at [789, 107] on img "Close" at bounding box center [791, 107] width 9 height 9
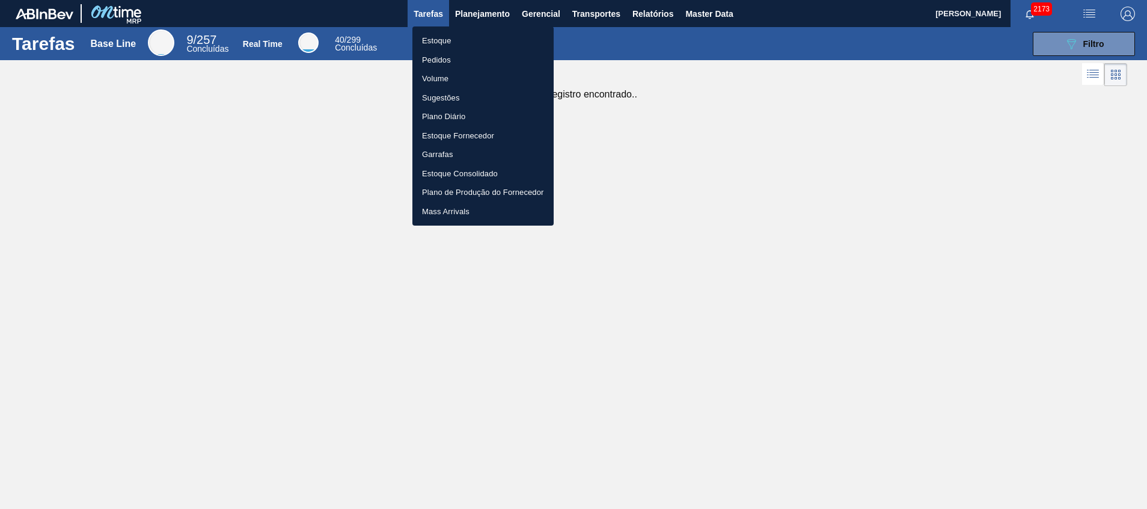
click at [443, 36] on li "Estoque" at bounding box center [482, 40] width 141 height 19
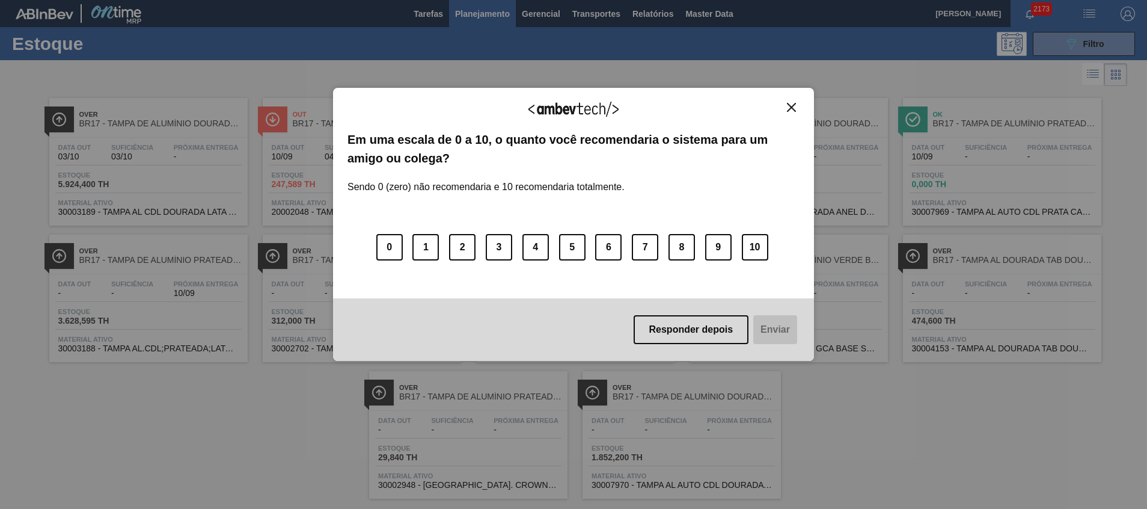
click at [790, 103] on img "Close" at bounding box center [791, 107] width 9 height 9
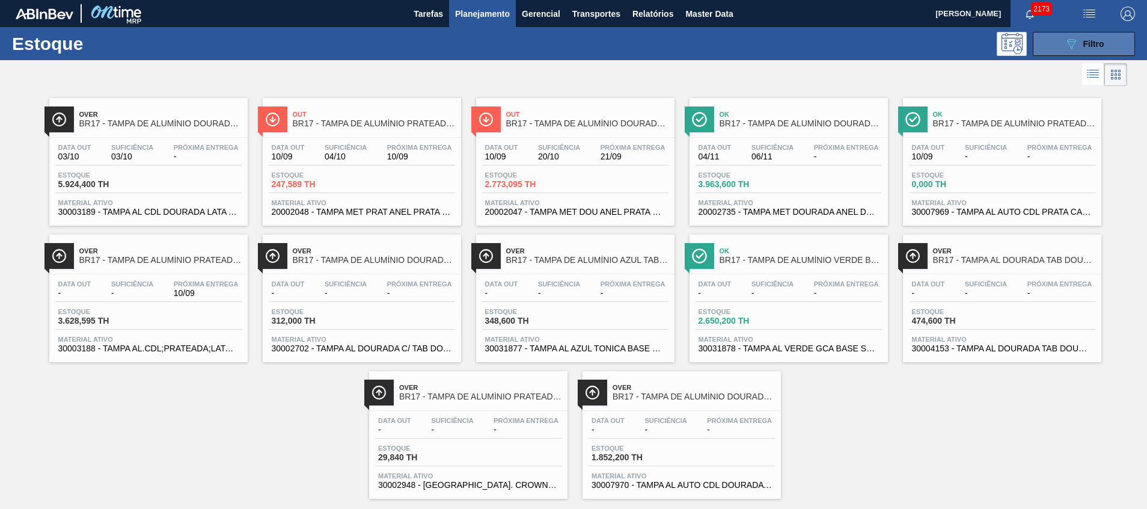
click at [1109, 33] on button "089F7B8B-B2A5-4AFE-B5C0-19BA573D28AC Filtro" at bounding box center [1084, 44] width 102 height 24
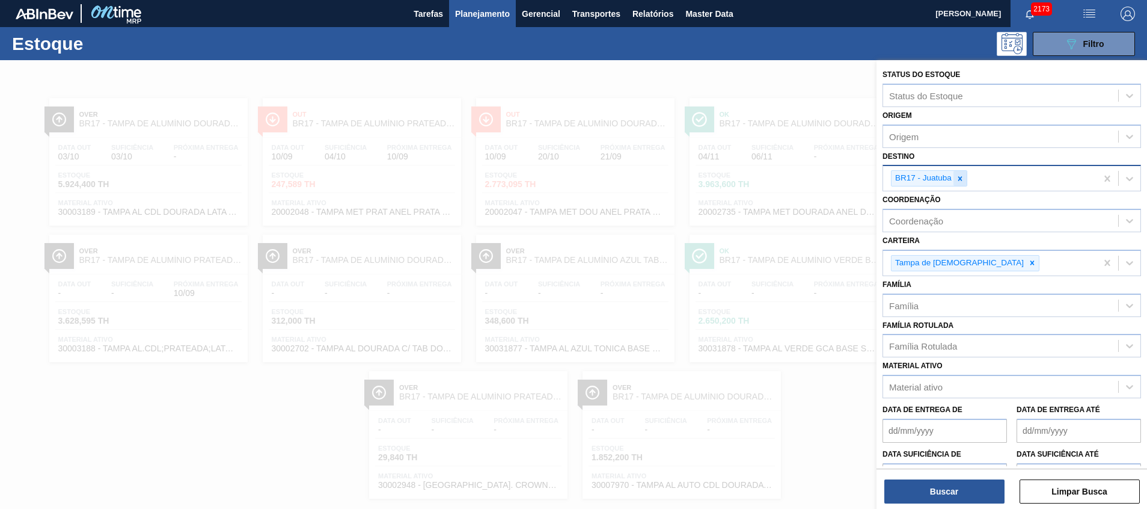
click at [961, 176] on icon at bounding box center [960, 178] width 8 height 8
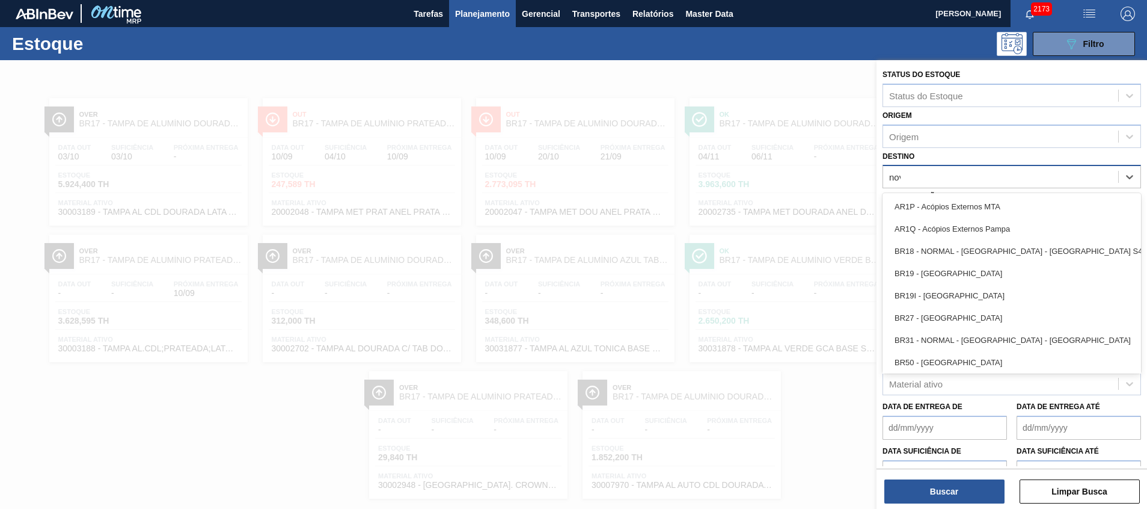
type input "nova"
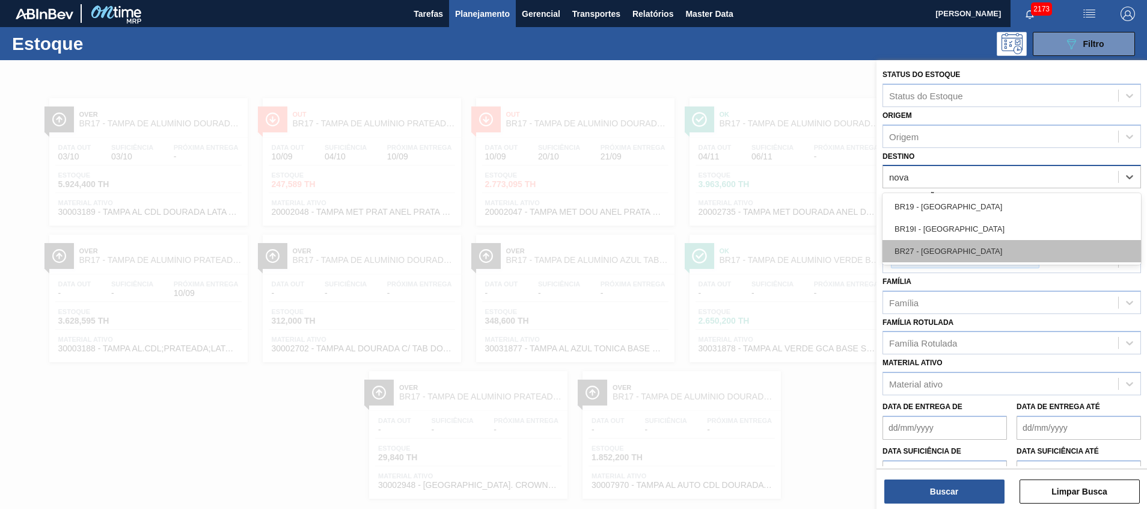
click at [919, 253] on div "BR27 - Nova Minas" at bounding box center [1011, 251] width 258 height 22
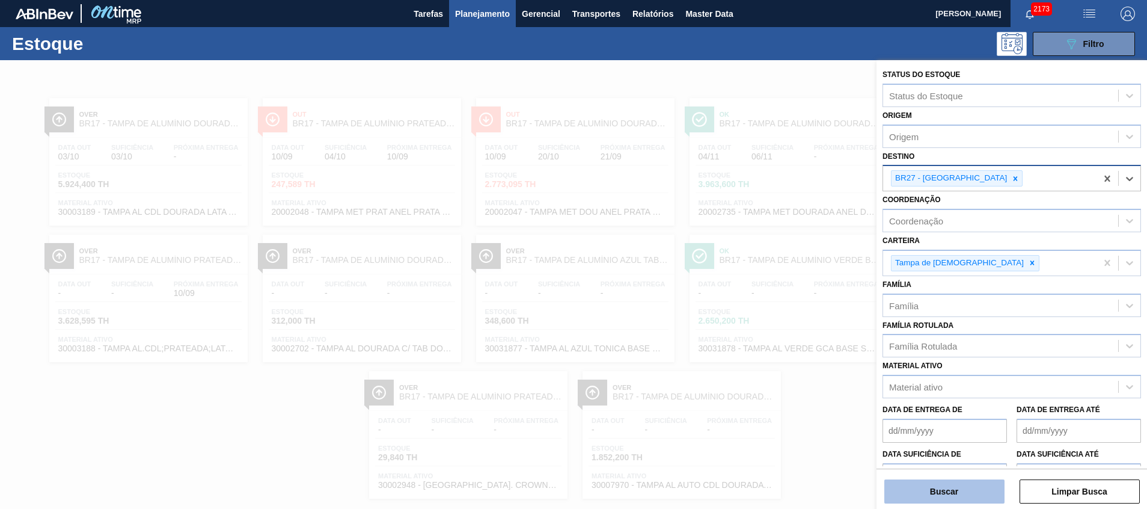
click at [949, 481] on button "Buscar" at bounding box center [944, 491] width 120 height 24
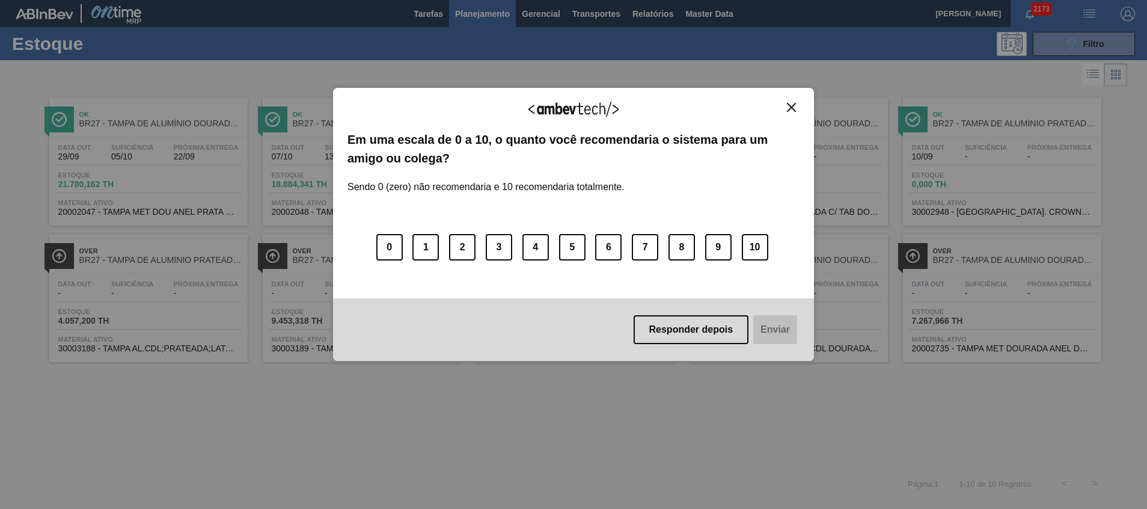
click at [788, 112] on button "Close" at bounding box center [791, 107] width 16 height 10
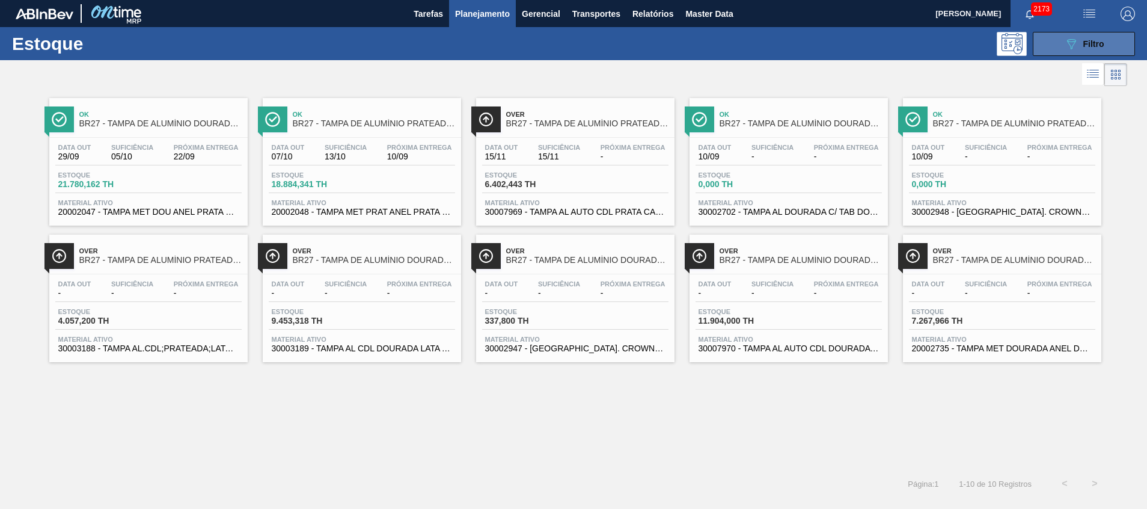
click at [1117, 49] on button "089F7B8B-B2A5-4AFE-B5C0-19BA573D28AC Filtro" at bounding box center [1084, 44] width 102 height 24
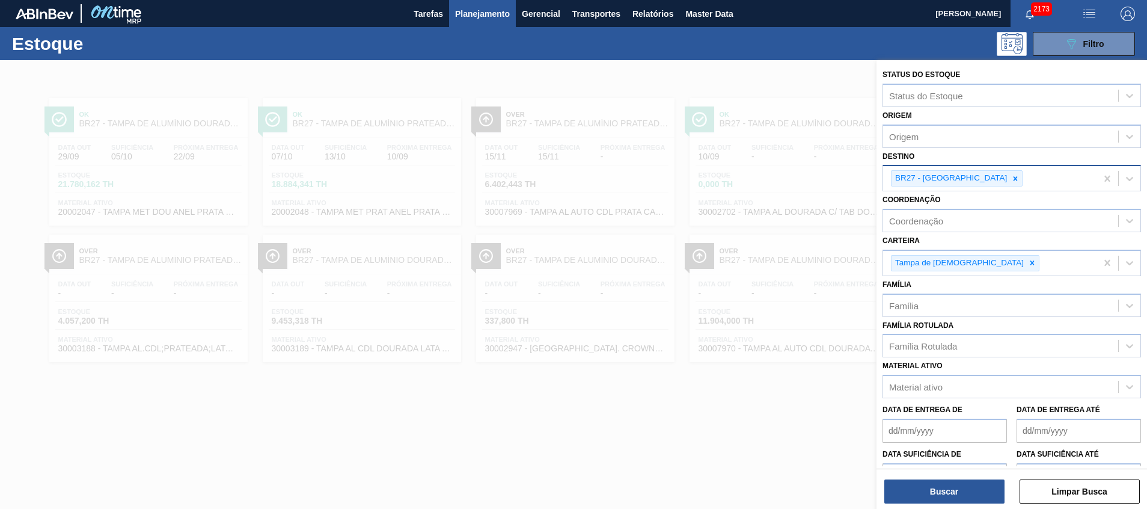
click at [1013, 180] on icon at bounding box center [1015, 178] width 4 height 4
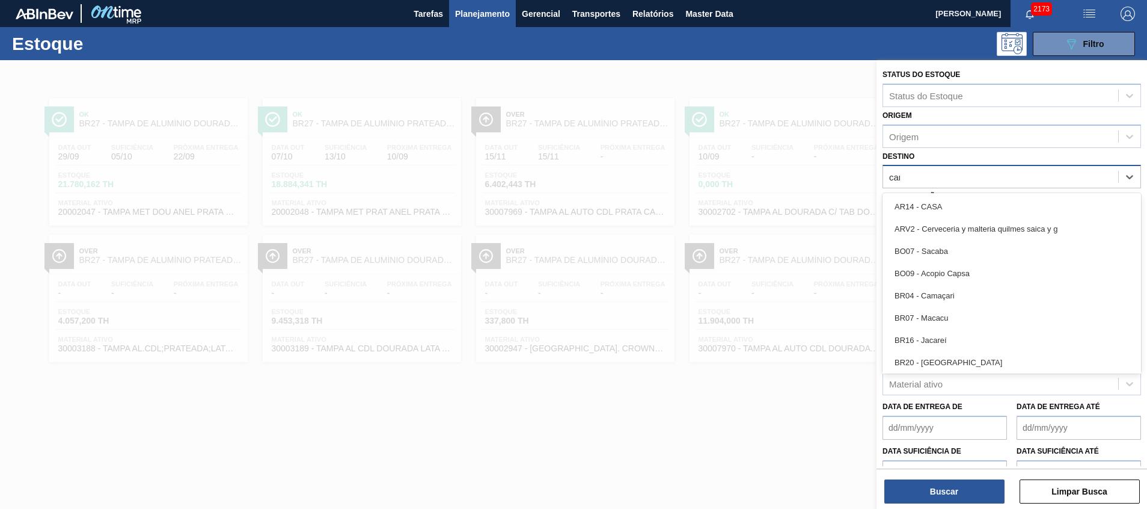
type input "cama"
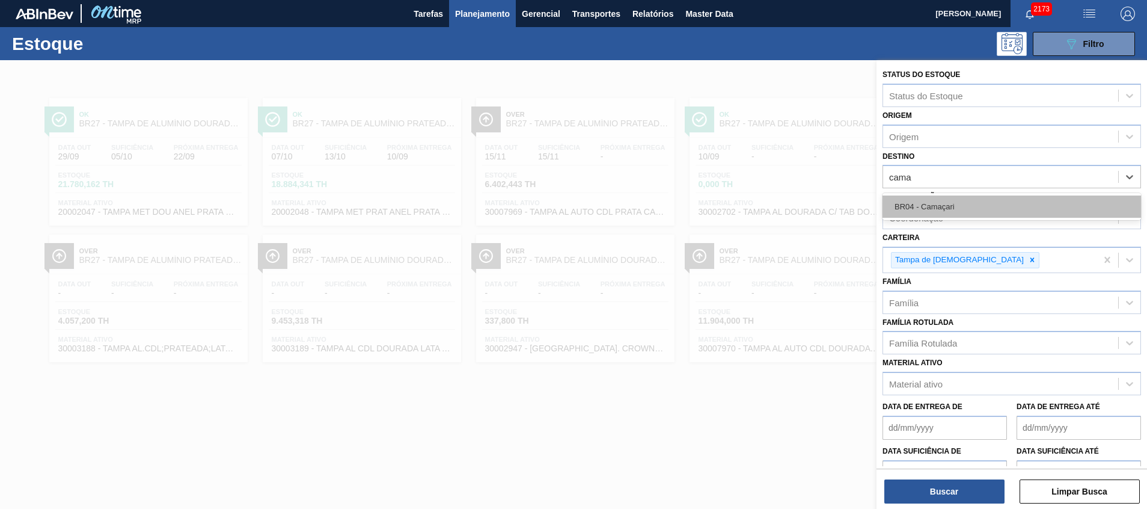
click at [980, 204] on div "BR04 - Camaçari" at bounding box center [1011, 206] width 258 height 22
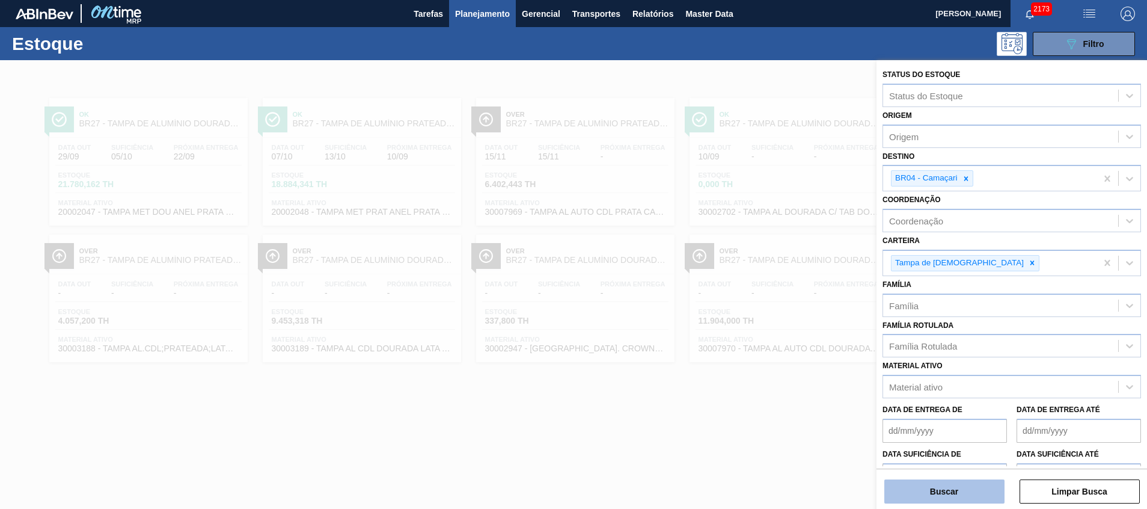
click at [927, 490] on button "Buscar" at bounding box center [944, 491] width 120 height 24
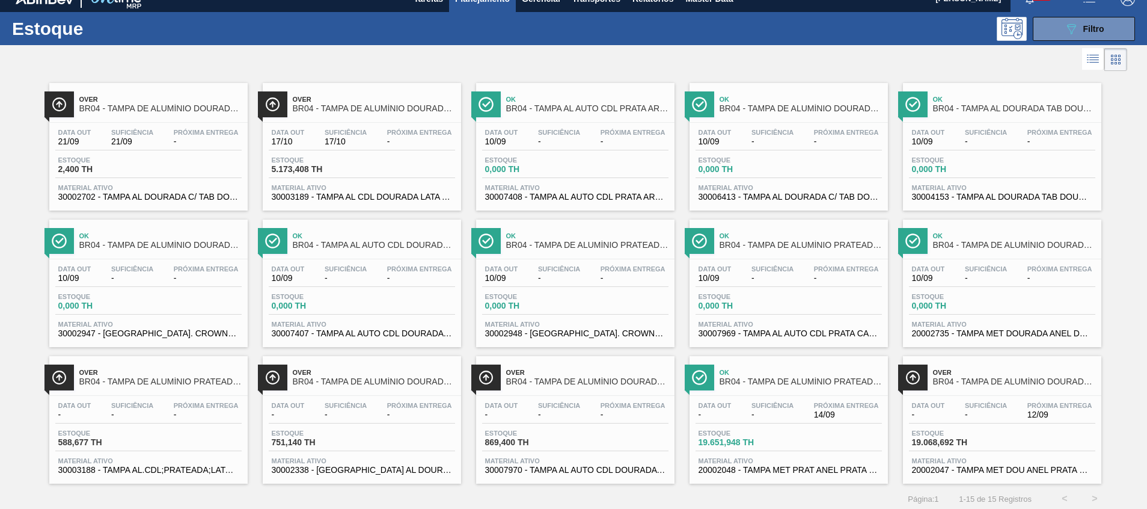
scroll to position [20, 0]
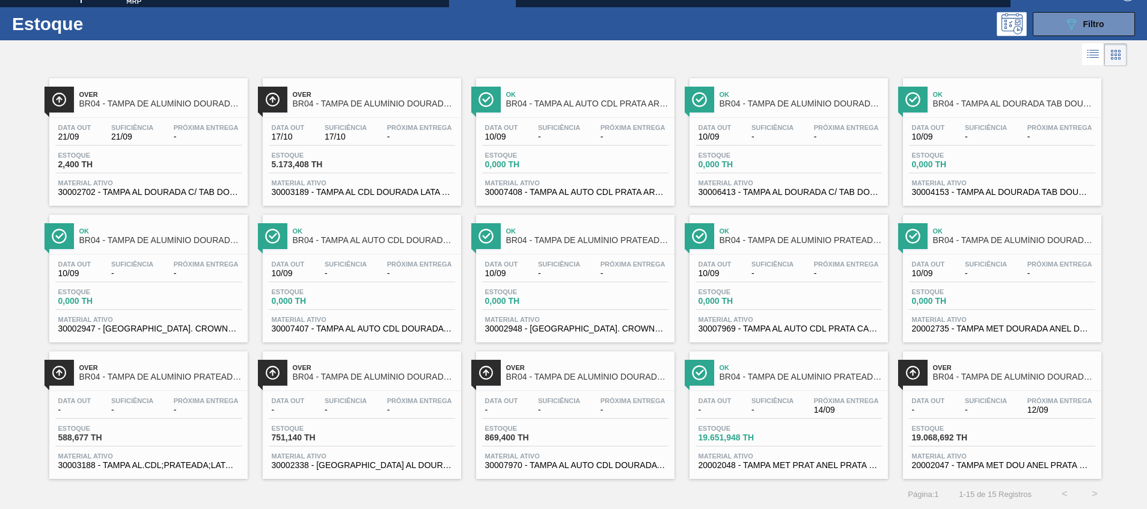
click at [832, 444] on div "Estoque 19.651,948 TH" at bounding box center [789, 435] width 186 height 22
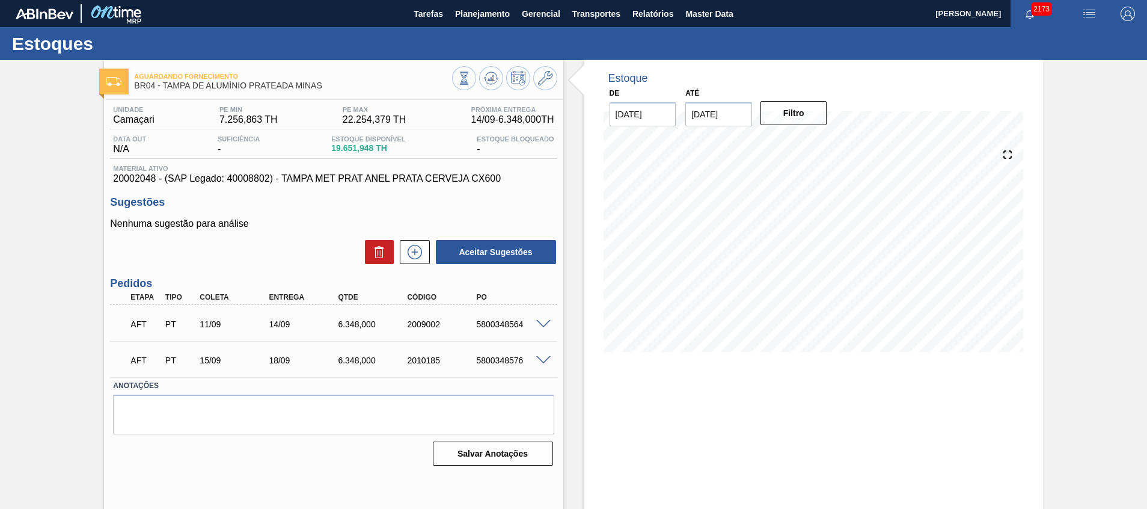
click at [491, 329] on div "AFT PT 11/09 14/09 6.348,000 2009002 5800348564" at bounding box center [330, 323] width 415 height 24
copy div "5800348564"
click at [533, 332] on div "AFT PT 11/09 14/09 6.348,000 2009002 5800348564" at bounding box center [330, 323] width 415 height 24
click at [542, 324] on span at bounding box center [543, 324] width 14 height 9
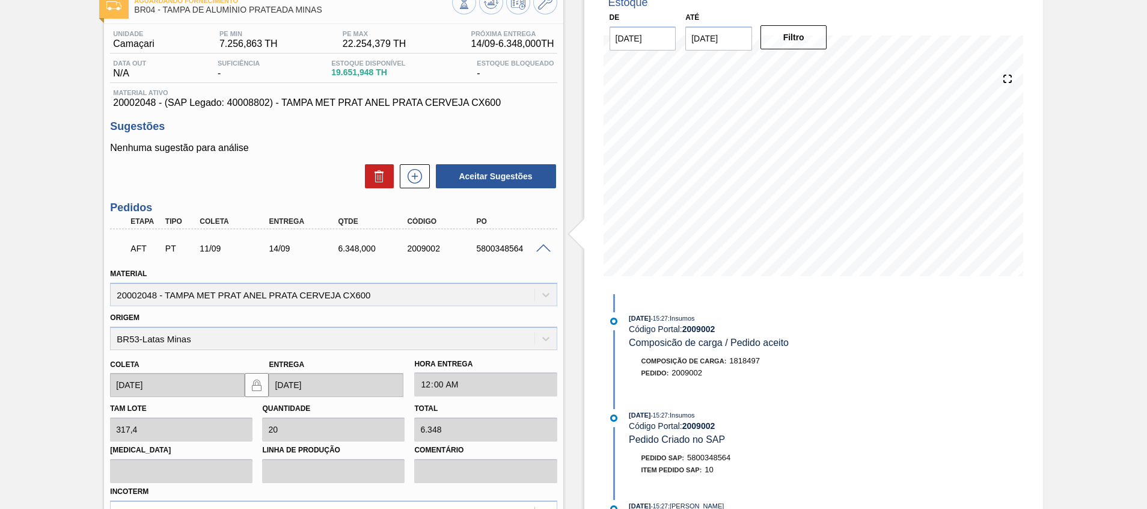
scroll to position [180, 0]
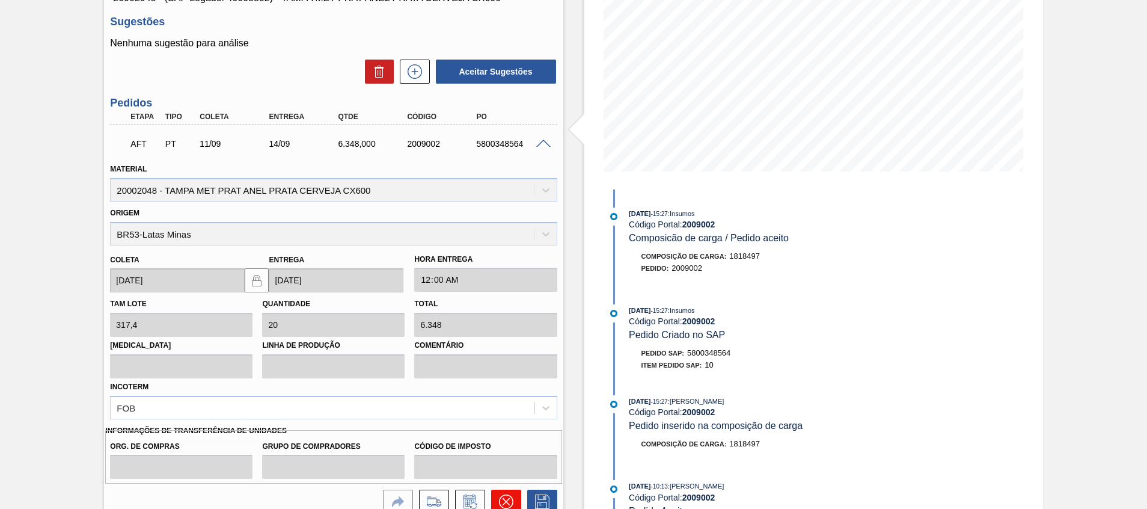
click at [506, 491] on button at bounding box center [506, 501] width 30 height 24
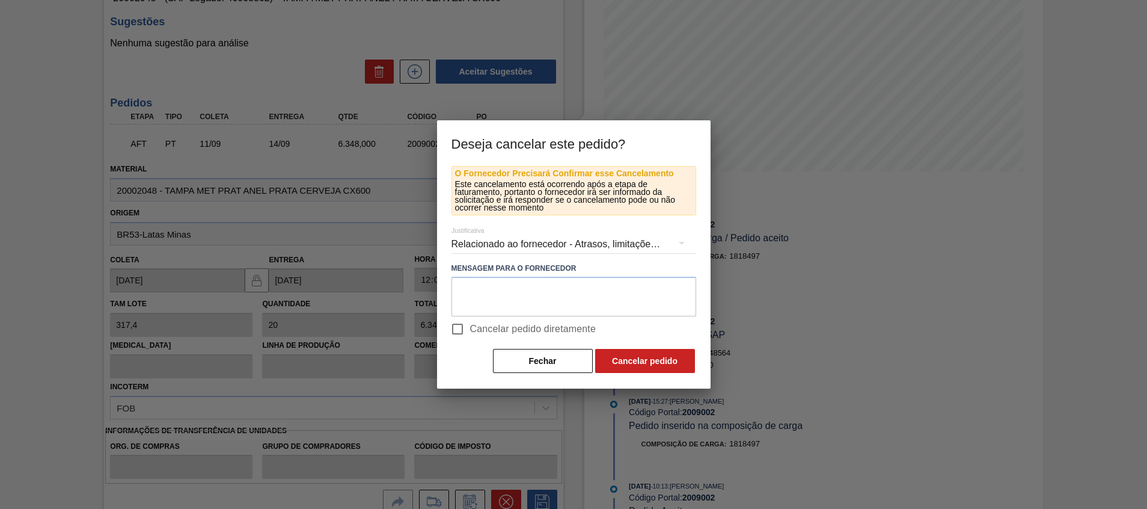
click at [548, 326] on span "Cancelar pedido diretamente" at bounding box center [533, 329] width 126 height 14
click at [470, 326] on input "Cancelar pedido diretamente" at bounding box center [457, 328] width 25 height 25
checkbox input "true"
click at [635, 375] on div "O Fornecedor Precisará Confirmar esse Cancelamento Este cancelamento está ocorr…" at bounding box center [574, 277] width 274 height 223
click at [637, 369] on button "Cancelar pedido" at bounding box center [645, 361] width 100 height 24
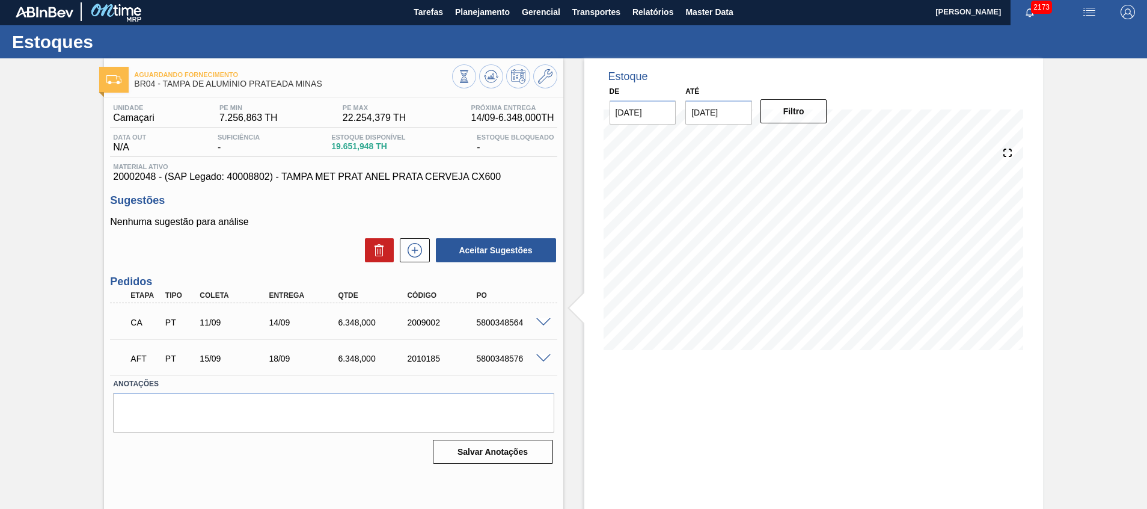
scroll to position [0, 0]
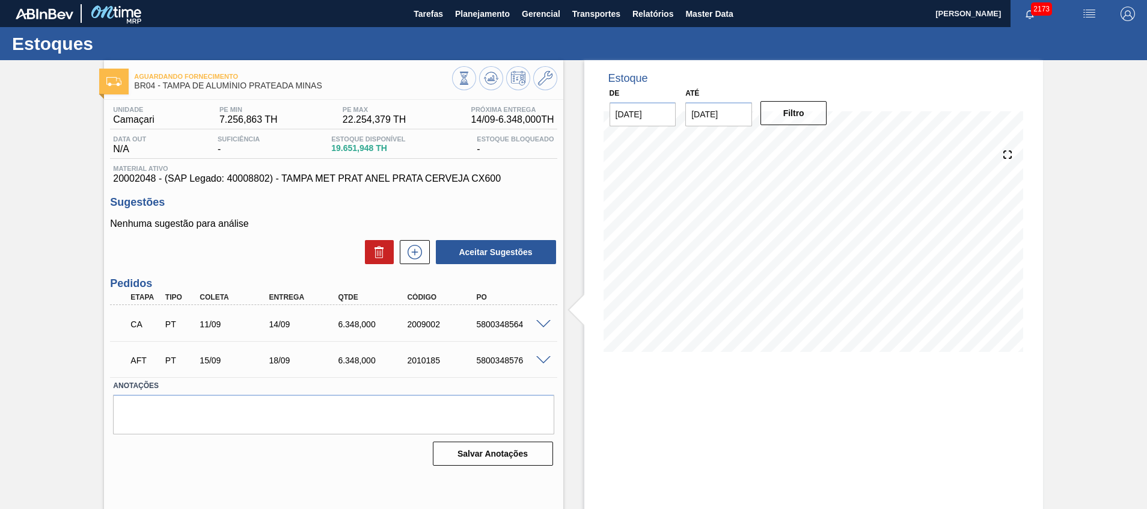
click at [501, 84] on div at bounding box center [504, 79] width 105 height 27
click at [492, 80] on icon at bounding box center [492, 78] width 1 height 5
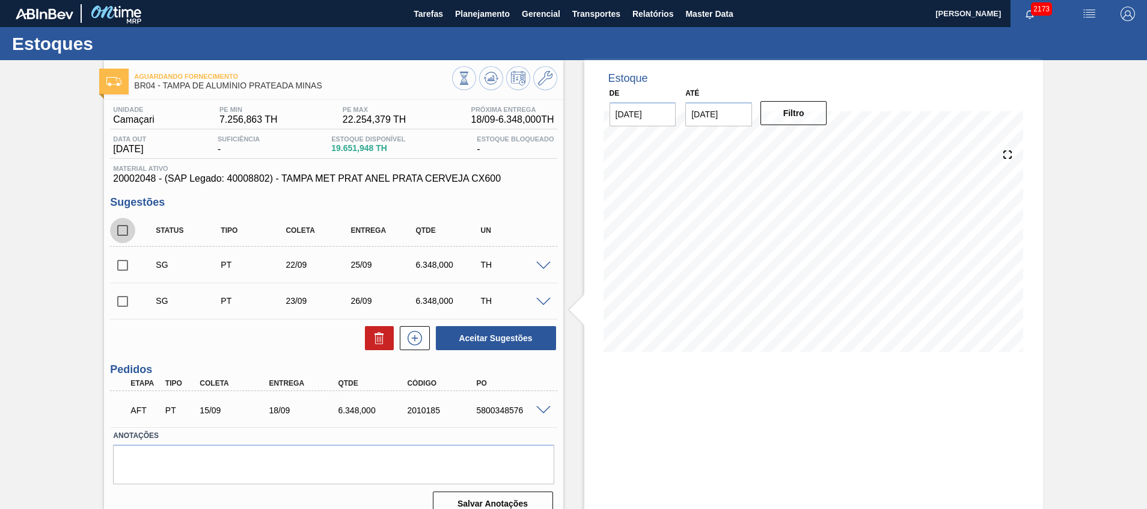
click at [130, 227] on input "checkbox" at bounding box center [122, 230] width 25 height 25
checkbox input "true"
click at [370, 332] on button at bounding box center [379, 338] width 29 height 24
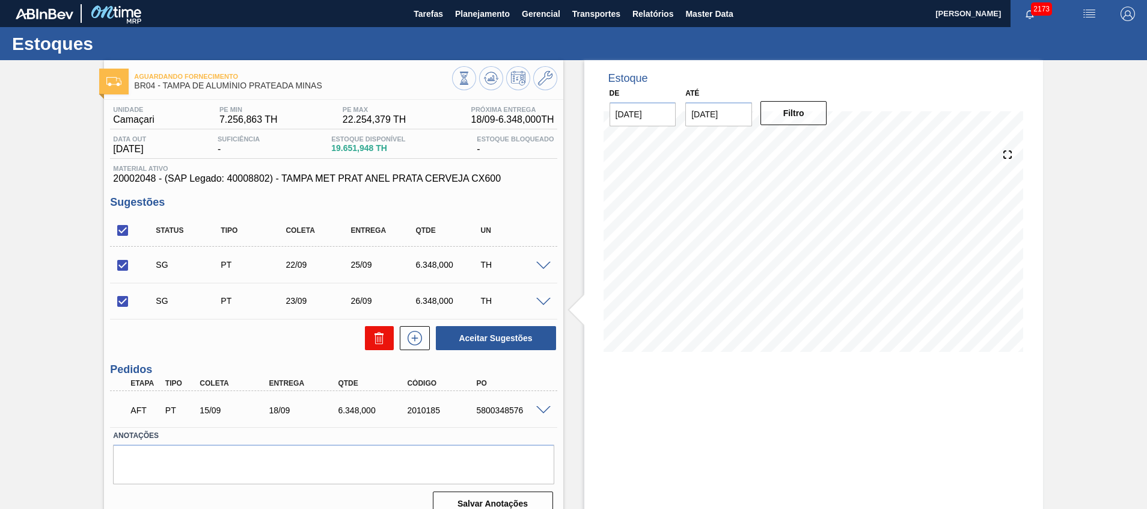
checkbox input "false"
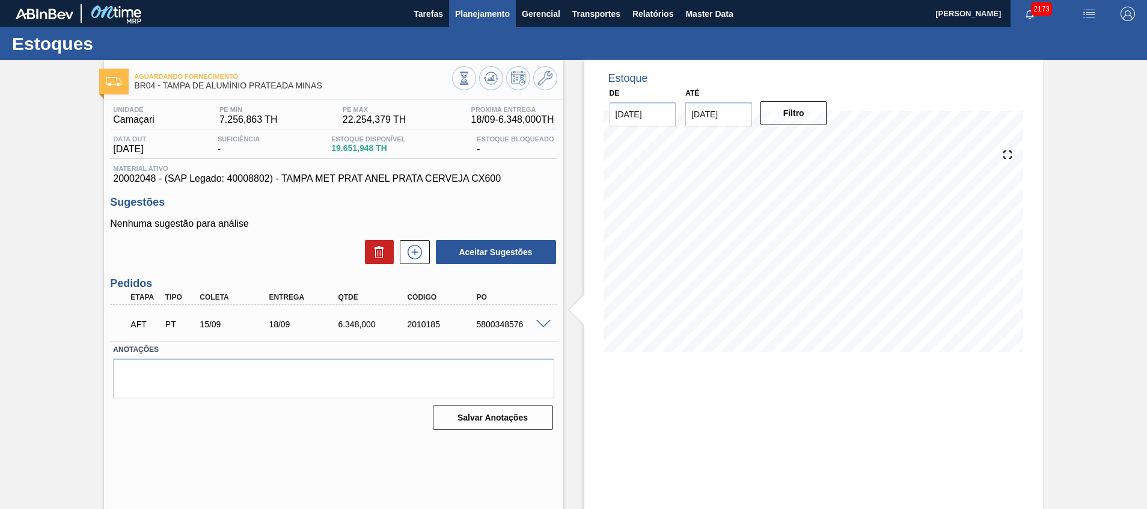
click at [495, 10] on span "Planejamento" at bounding box center [482, 14] width 55 height 14
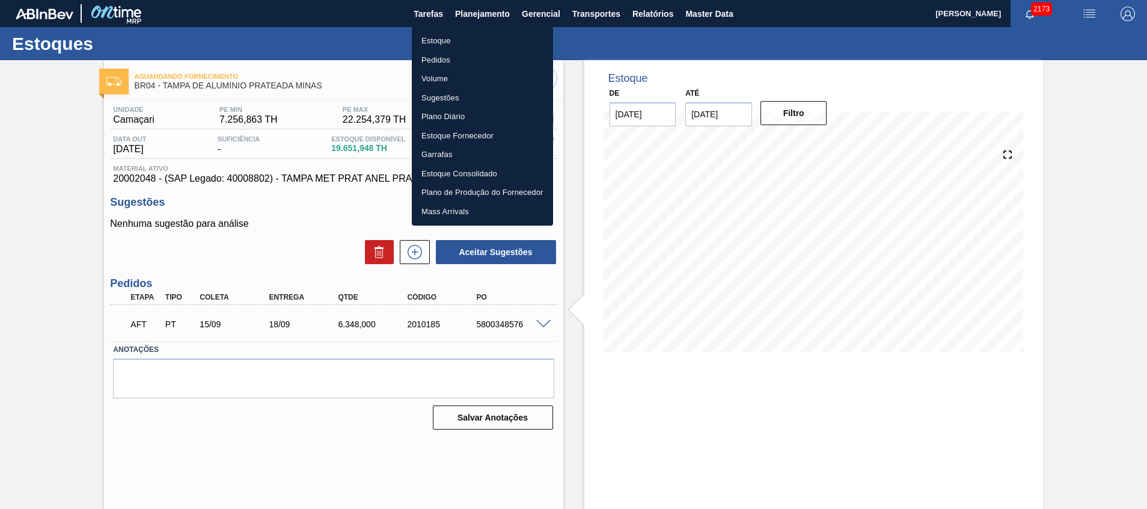
click at [467, 38] on li "Estoque" at bounding box center [482, 40] width 141 height 19
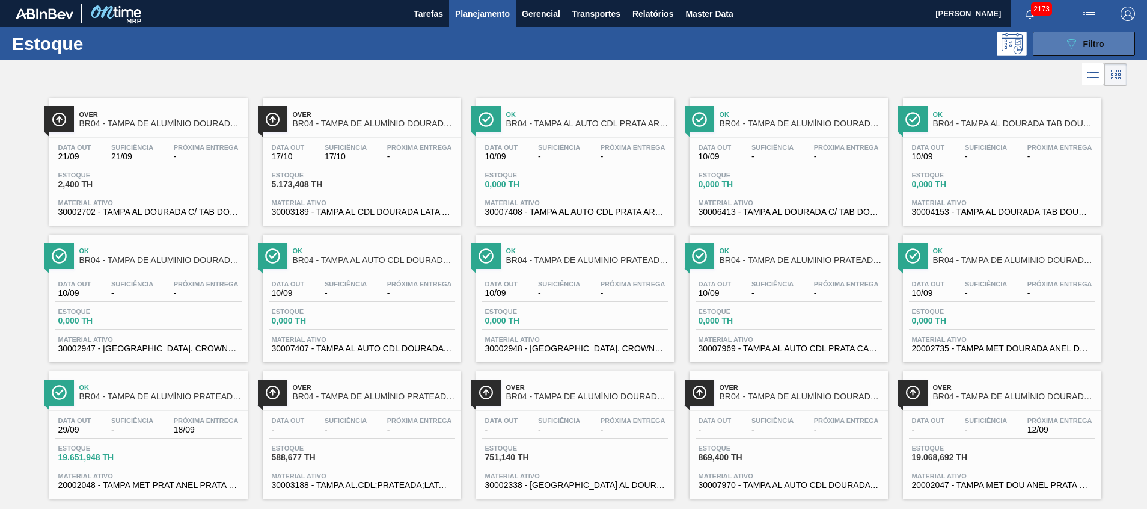
click at [1067, 48] on icon "089F7B8B-B2A5-4AFE-B5C0-19BA573D28AC" at bounding box center [1071, 44] width 14 height 14
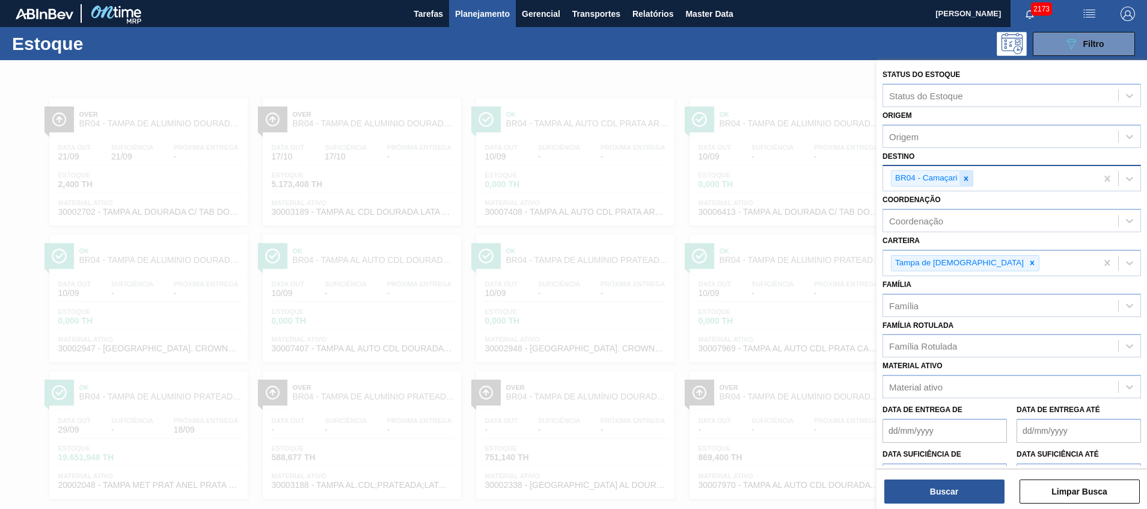
click at [961, 174] on div at bounding box center [965, 178] width 13 height 15
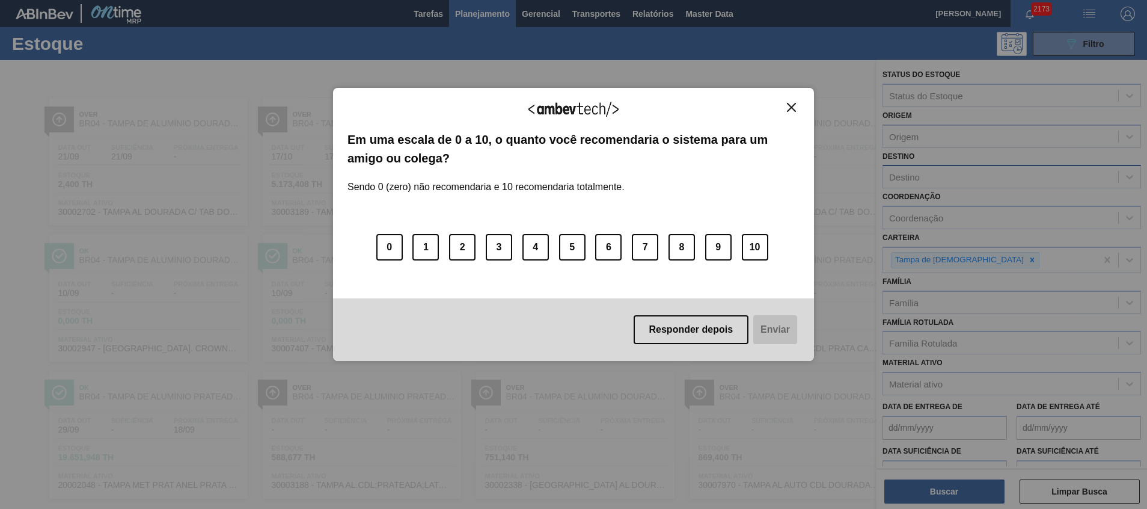
click at [799, 103] on div "Agradecemos seu feedback! Em uma escala de 0 a 10, o quanto você recomendaria o…" at bounding box center [573, 224] width 481 height 273
click at [794, 105] on img "Close" at bounding box center [791, 107] width 9 height 9
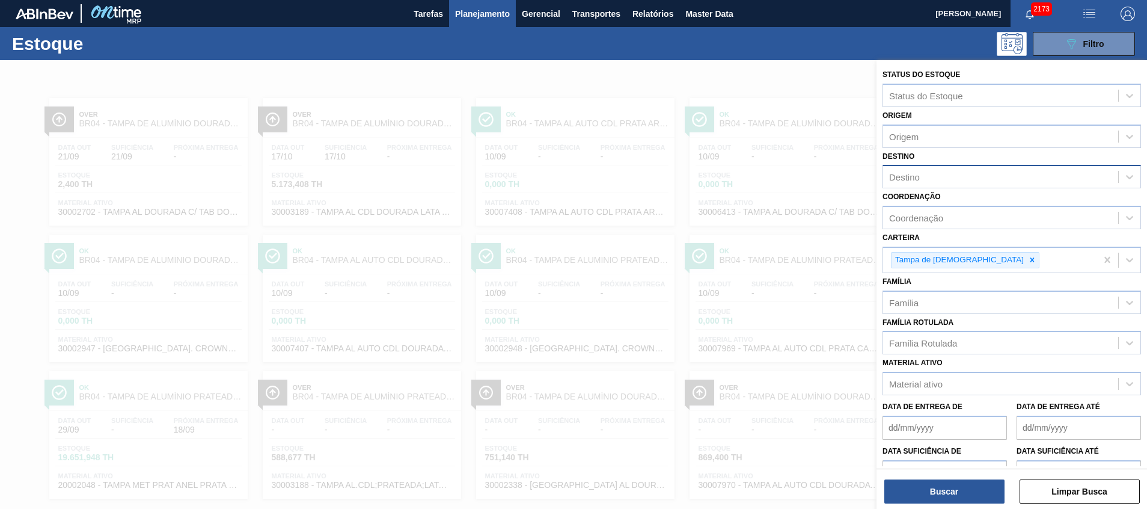
click at [915, 183] on div "Destino" at bounding box center [1000, 176] width 235 height 17
type input "juat"
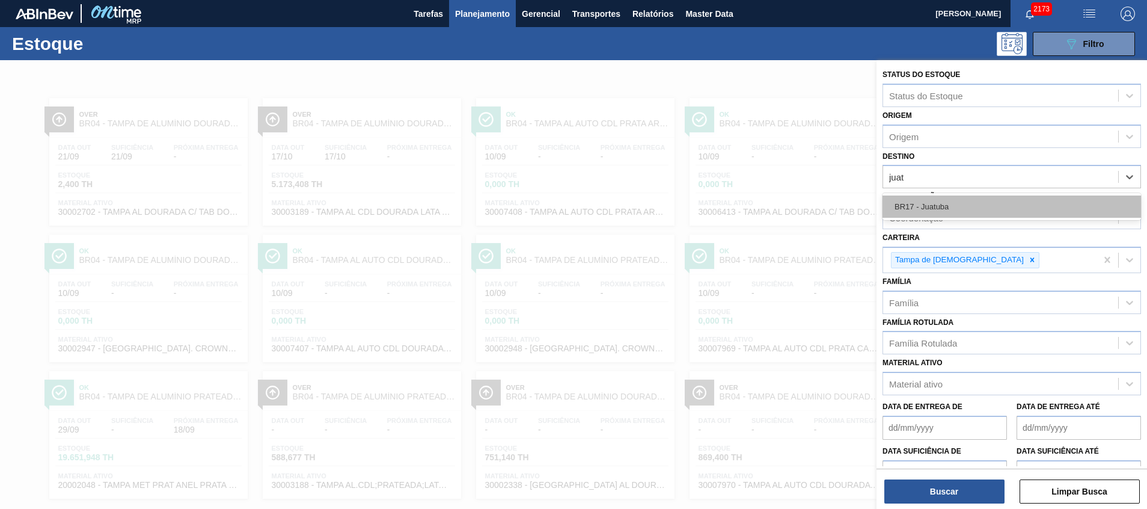
click at [941, 207] on div "BR17 - Juatuba" at bounding box center [1011, 206] width 258 height 22
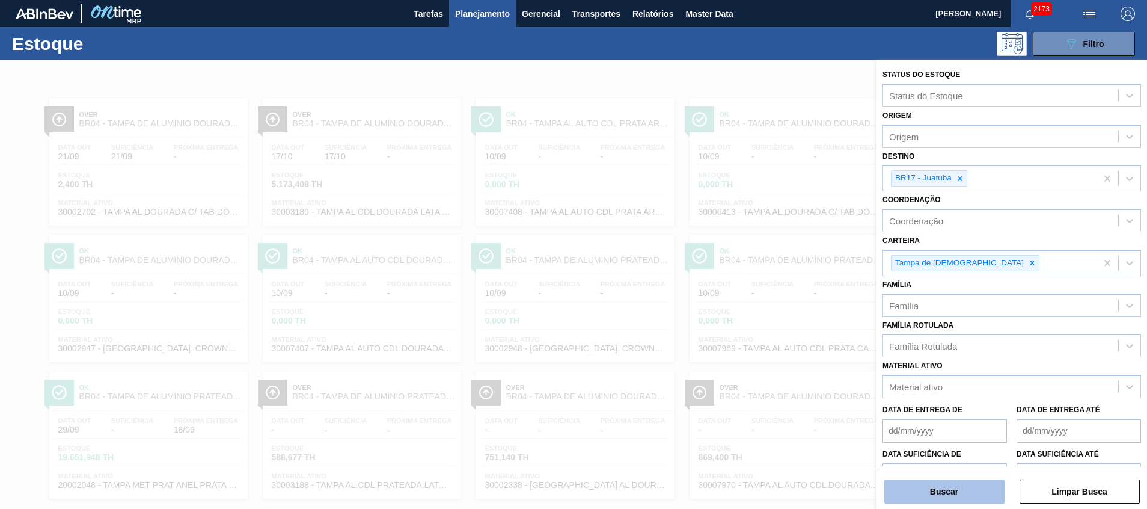
click at [904, 496] on button "Buscar" at bounding box center [944, 491] width 120 height 24
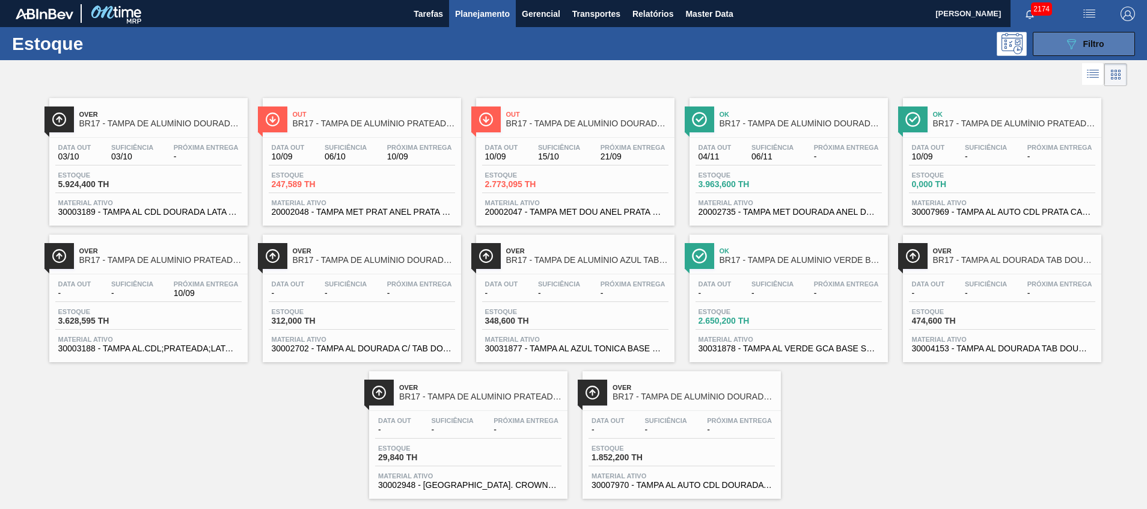
click at [1087, 49] on div "089F7B8B-B2A5-4AFE-B5C0-19BA573D28AC Filtro" at bounding box center [1084, 44] width 40 height 14
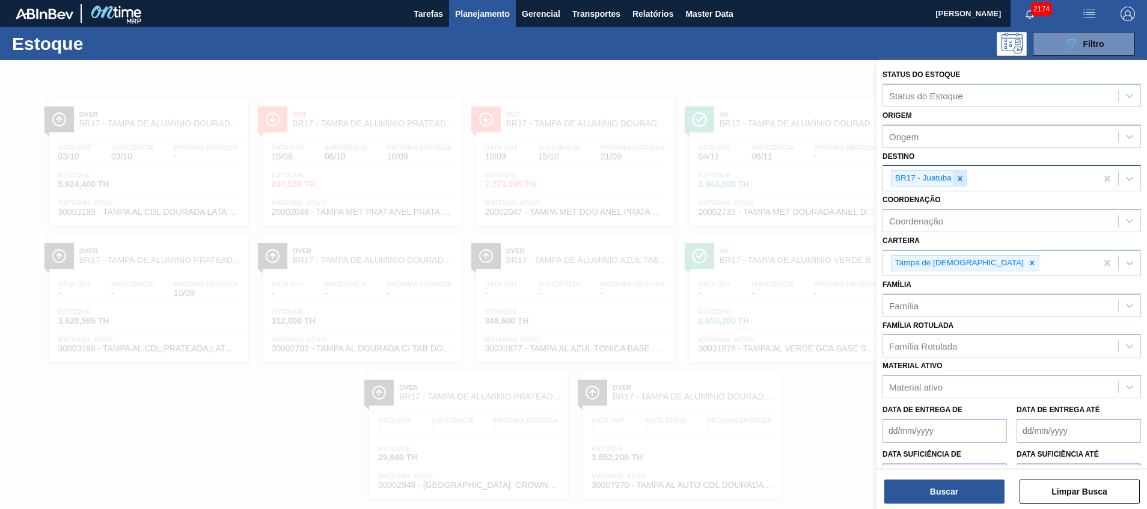
click at [956, 176] on icon at bounding box center [960, 178] width 8 height 8
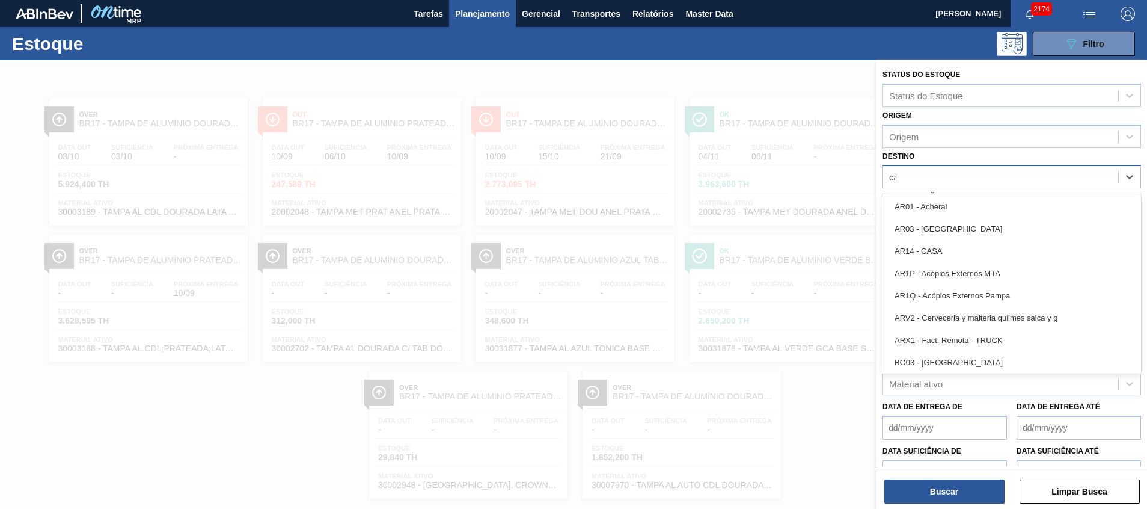
type input "cama"
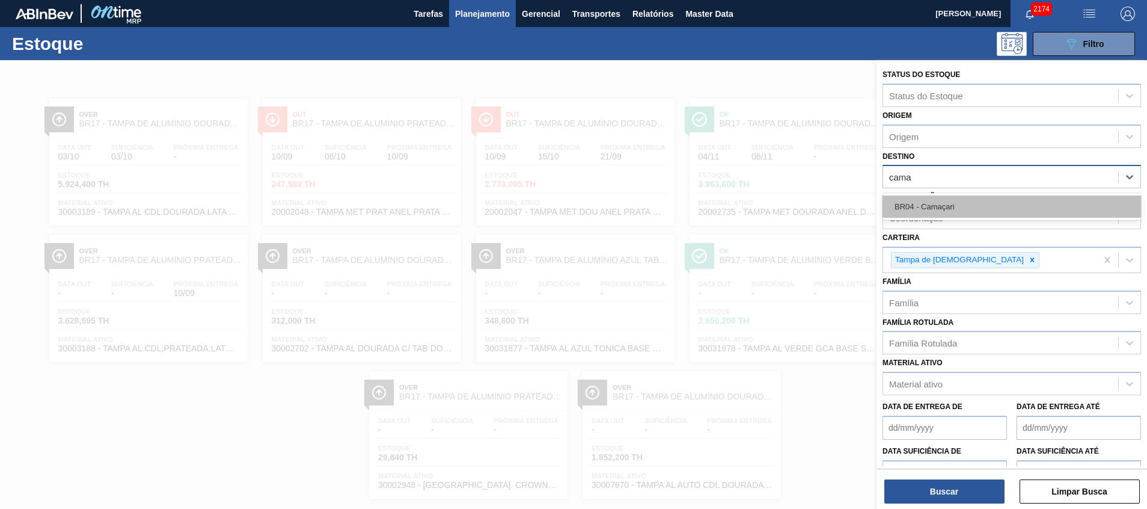
click at [928, 215] on div "BR04 - Camaçari" at bounding box center [1011, 206] width 258 height 22
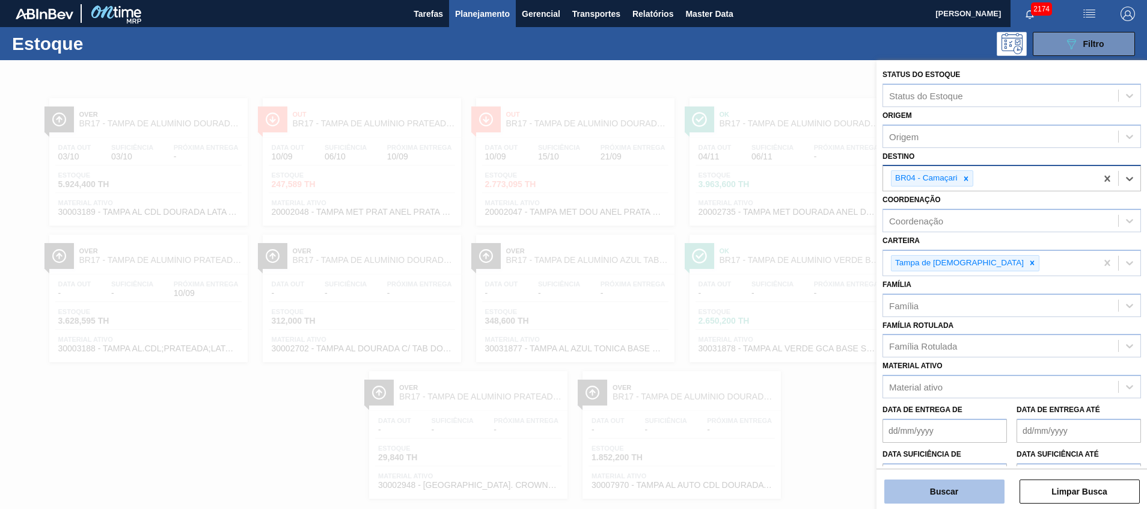
click at [958, 491] on button "Buscar" at bounding box center [944, 491] width 120 height 24
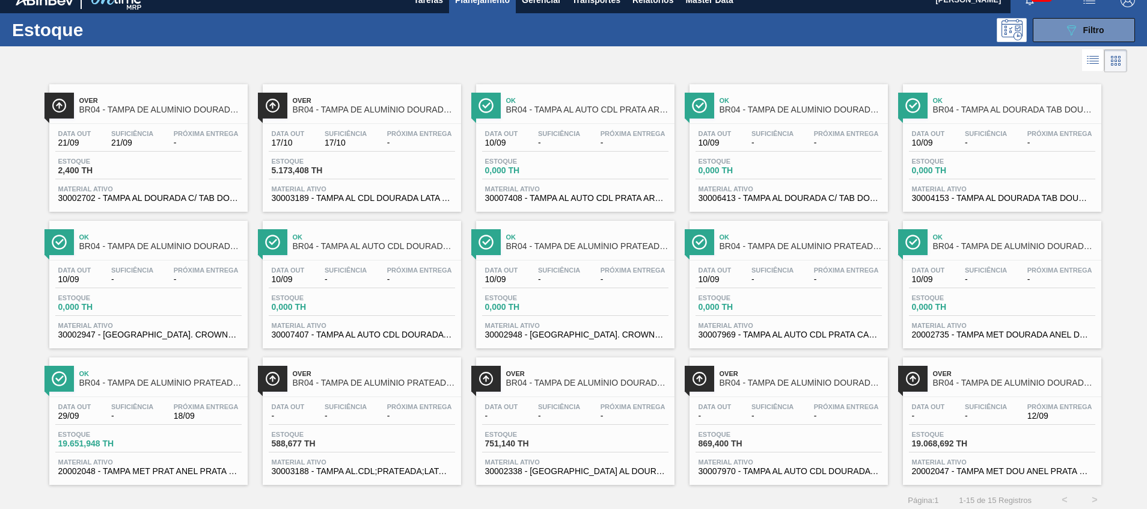
scroll to position [20, 0]
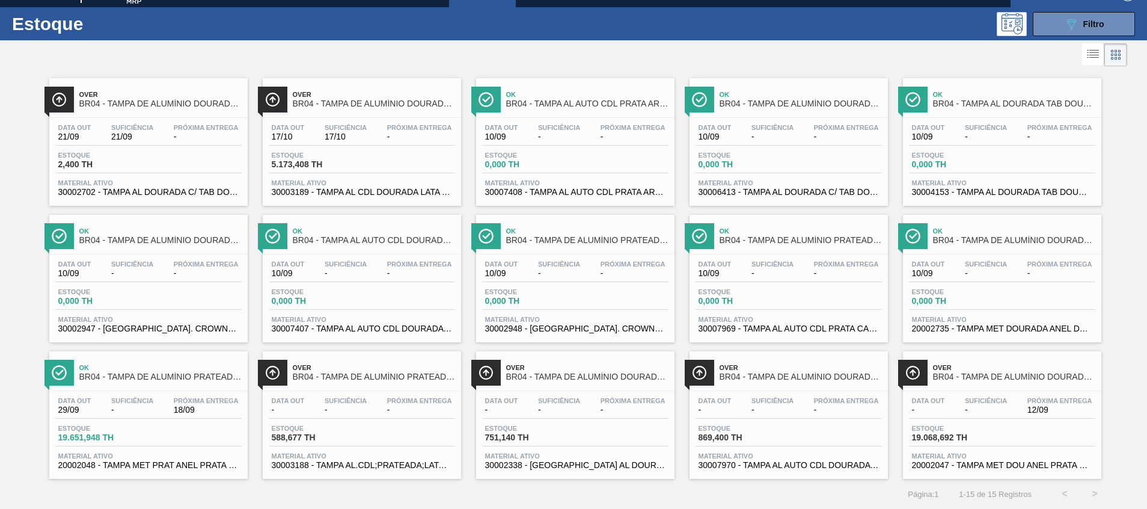
click at [93, 468] on span "20002048 - TAMPA MET PRAT ANEL PRATA CERVEJA CX600" at bounding box center [148, 464] width 180 height 9
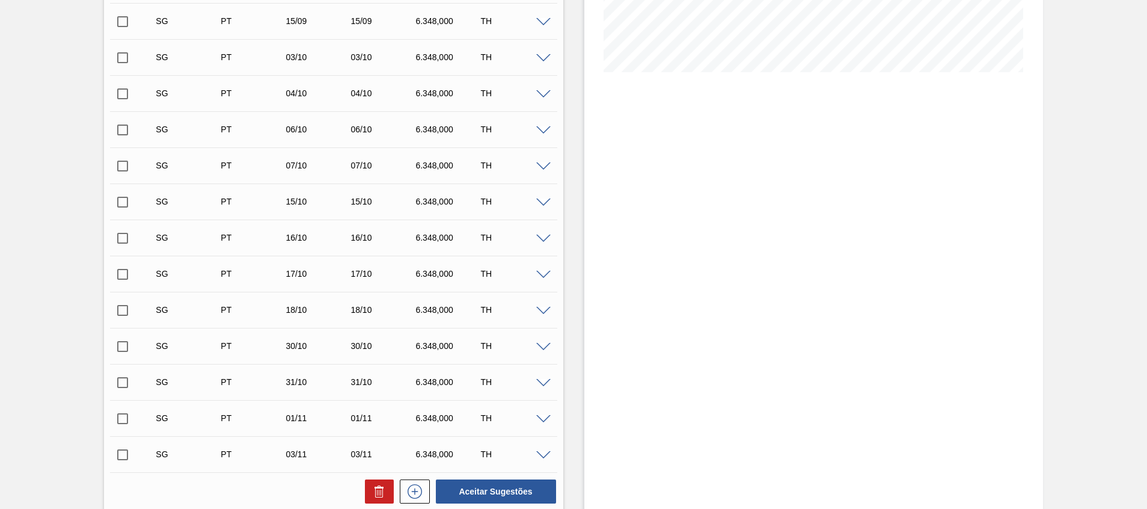
scroll to position [451, 0]
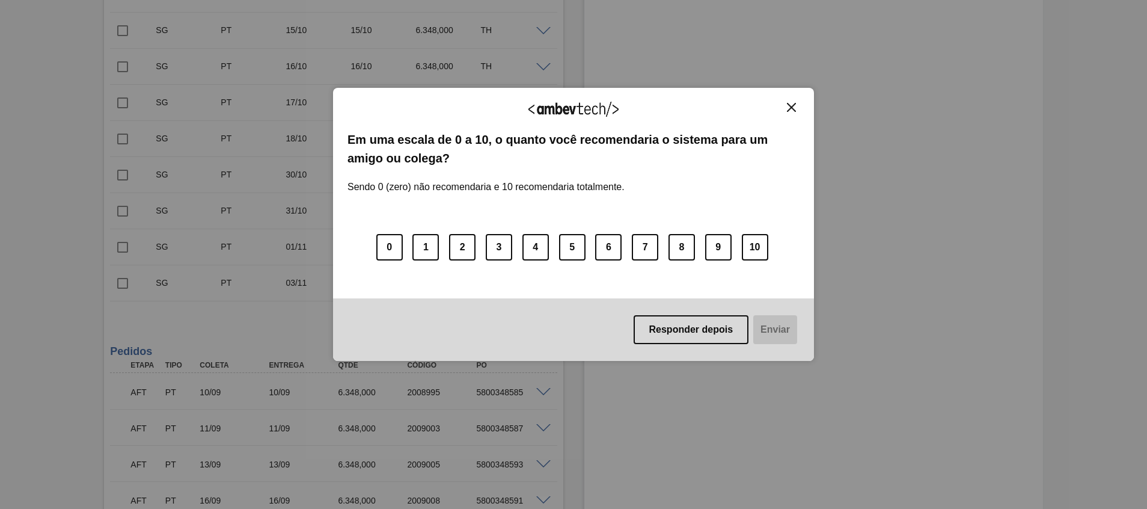
click at [795, 103] on img "Close" at bounding box center [791, 107] width 9 height 9
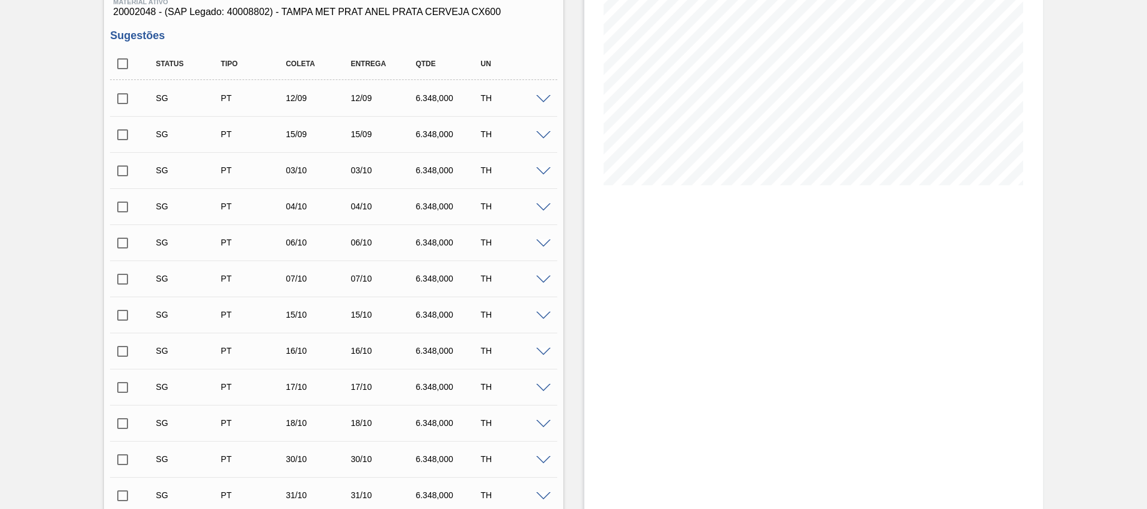
scroll to position [0, 0]
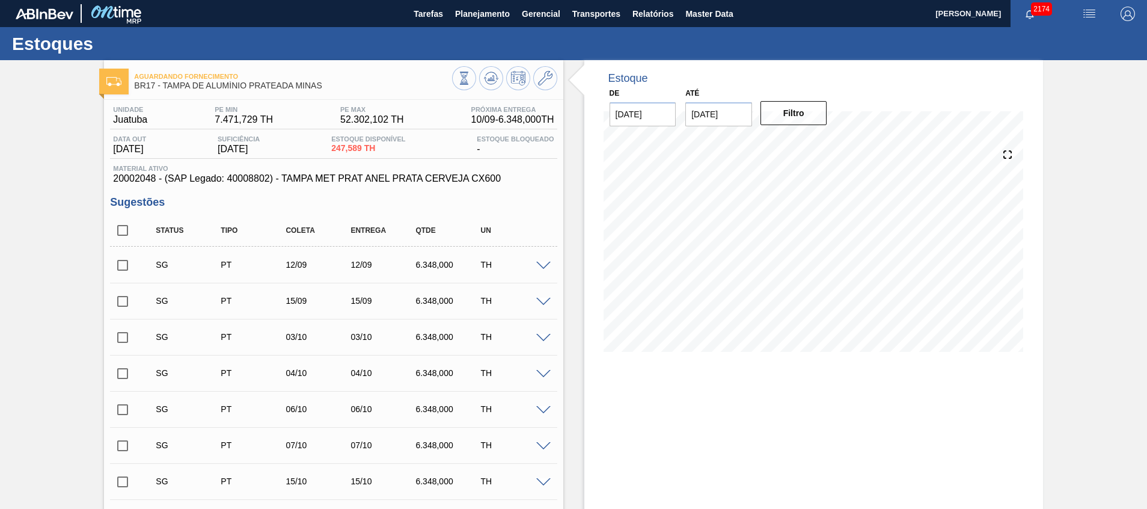
click at [127, 232] on input "checkbox" at bounding box center [122, 230] width 25 height 25
checkbox input "true"
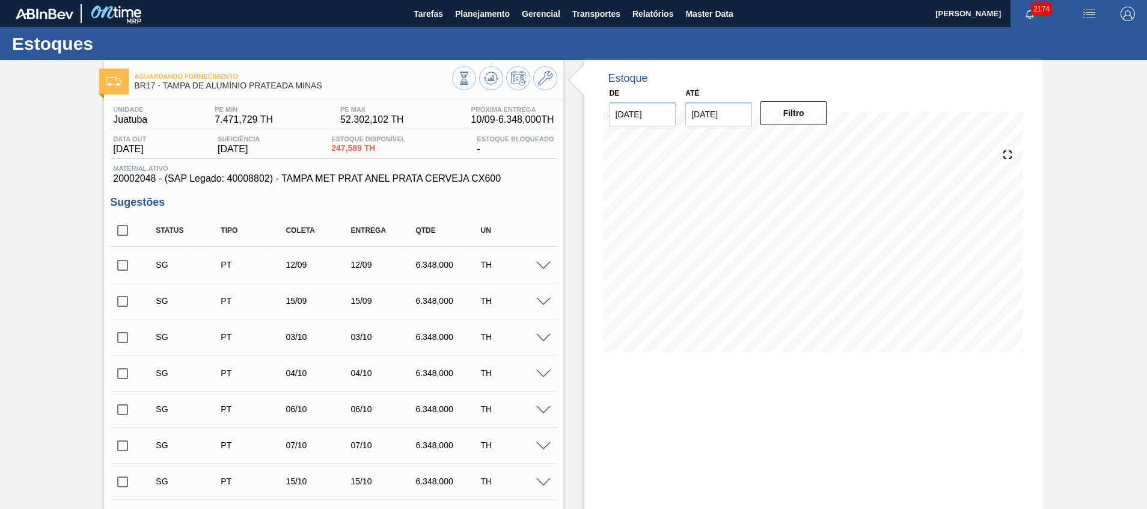
checkbox input "true"
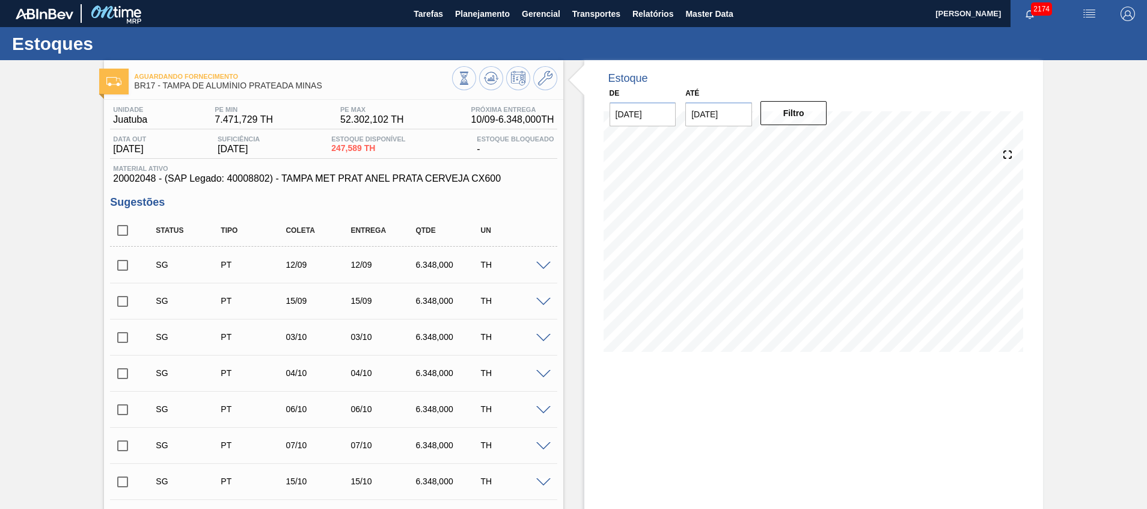
checkbox input "true"
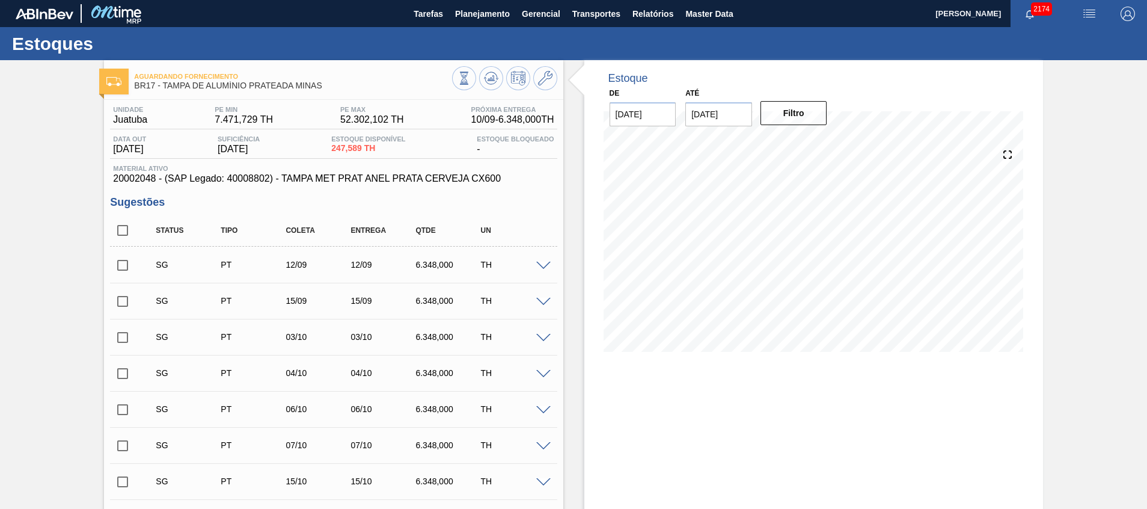
checkbox input "true"
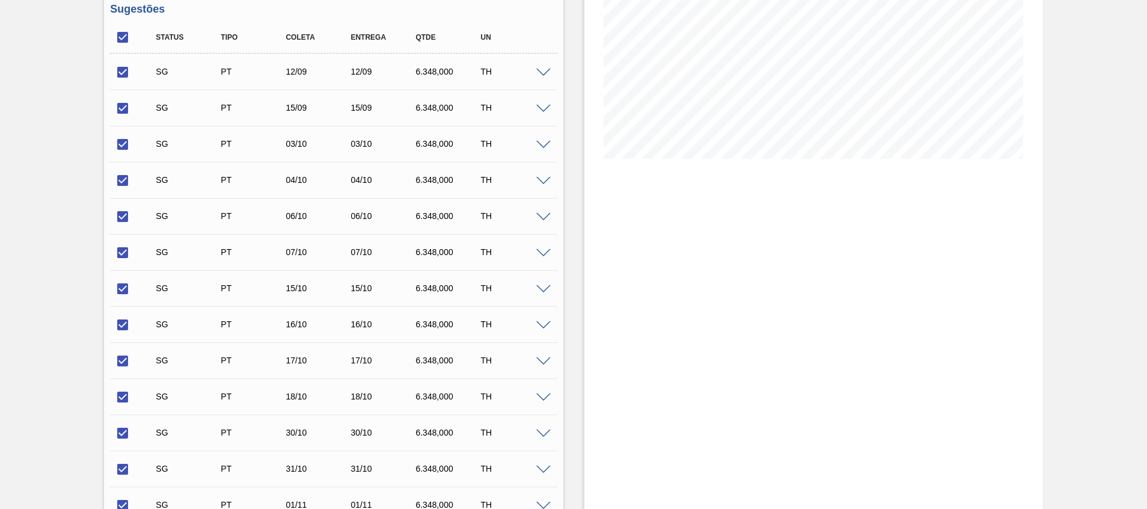
scroll to position [361, 0]
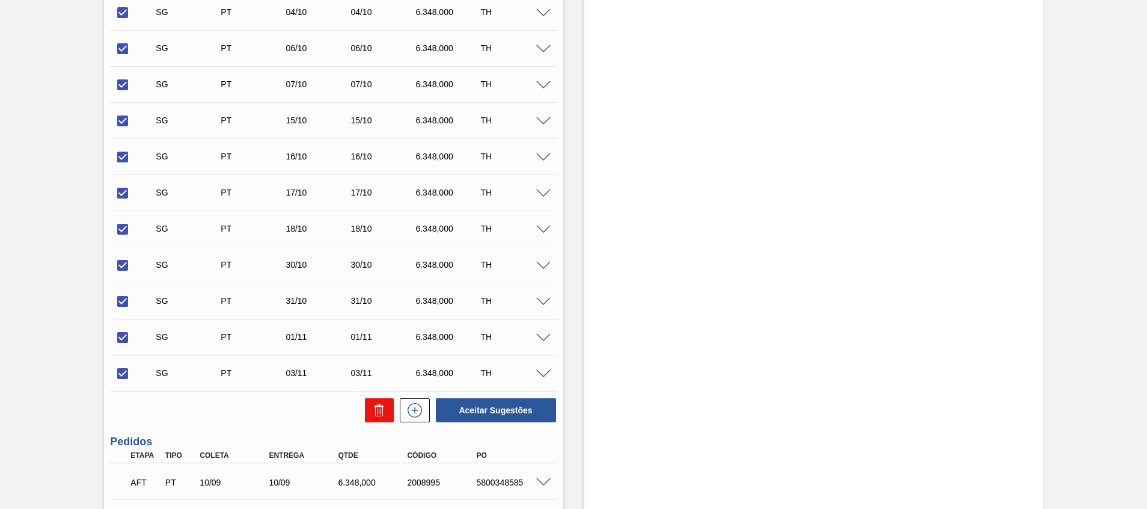
click at [376, 415] on icon at bounding box center [379, 410] width 14 height 14
checkbox input "false"
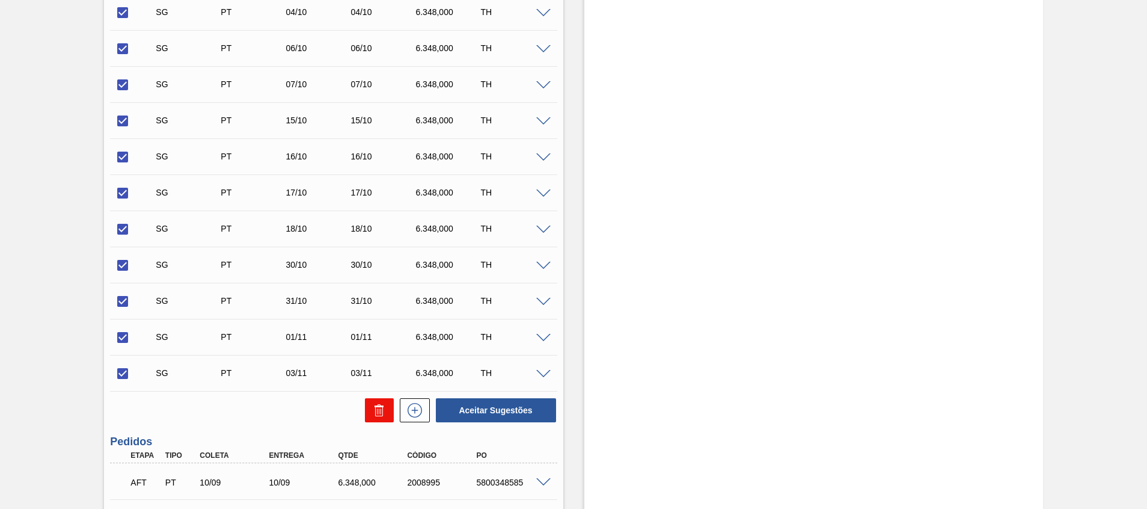
checkbox input "false"
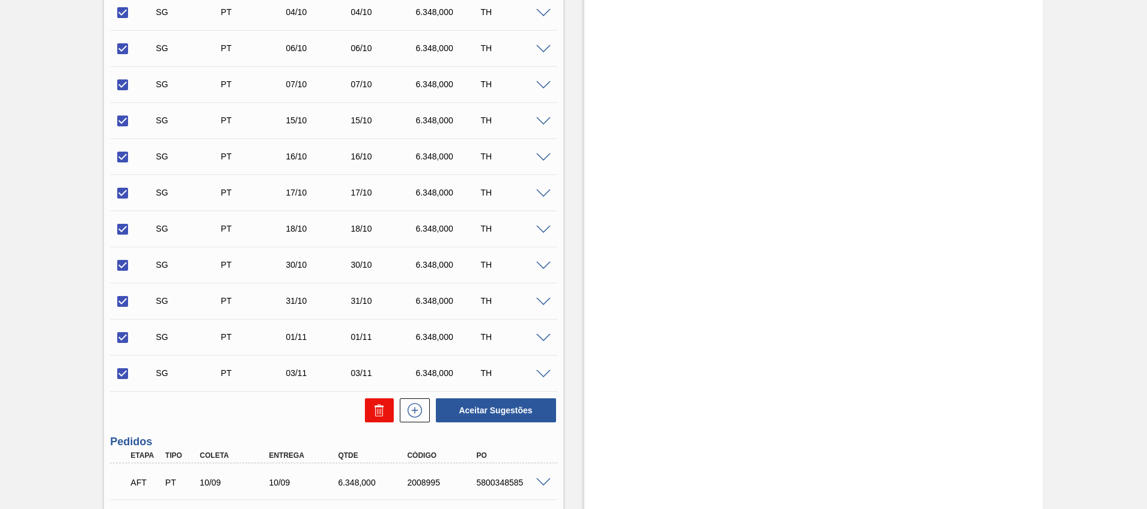
checkbox input "false"
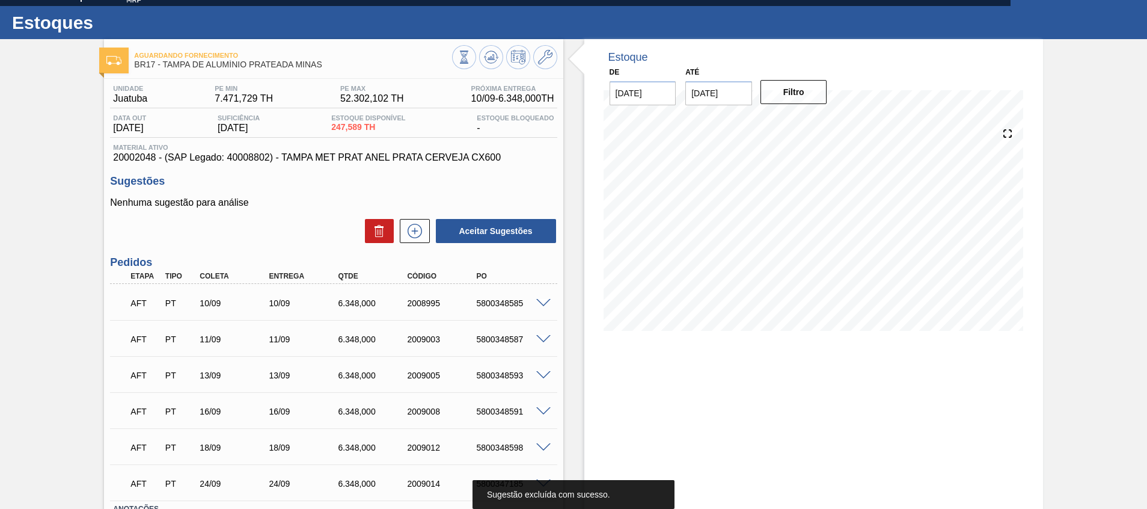
scroll to position [0, 0]
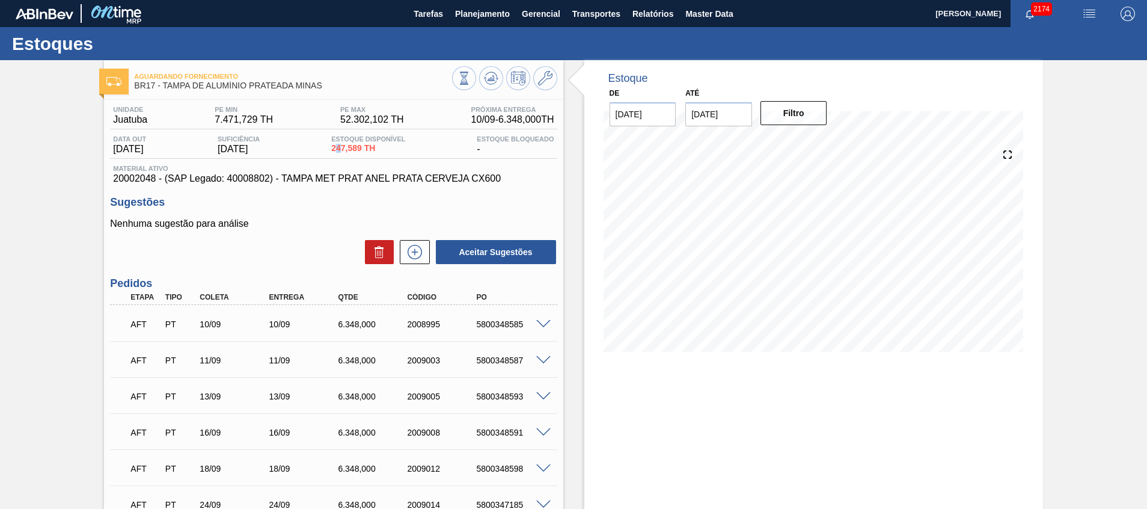
drag, startPoint x: 340, startPoint y: 151, endPoint x: 355, endPoint y: 153, distance: 15.1
click at [355, 153] on div "Estoque Disponível 247,589 TH" at bounding box center [368, 144] width 80 height 19
click at [355, 322] on div "6.348,000" at bounding box center [374, 324] width 78 height 10
copy div "6.348,000"
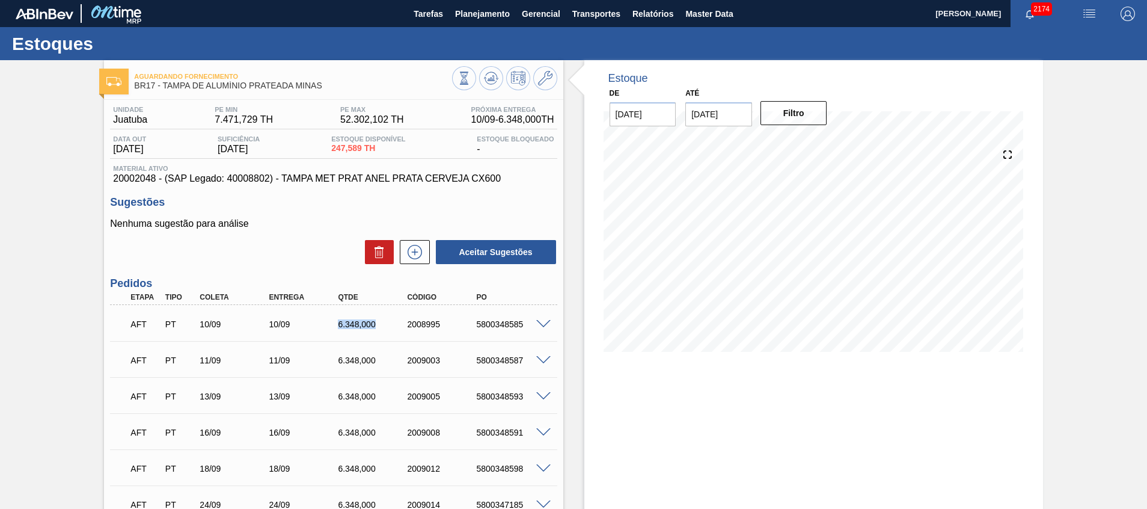
copy div "6.348,000"
click at [355, 324] on div "6.348,000" at bounding box center [374, 324] width 78 height 10
click at [498, 357] on div "5800348587" at bounding box center [512, 360] width 78 height 10
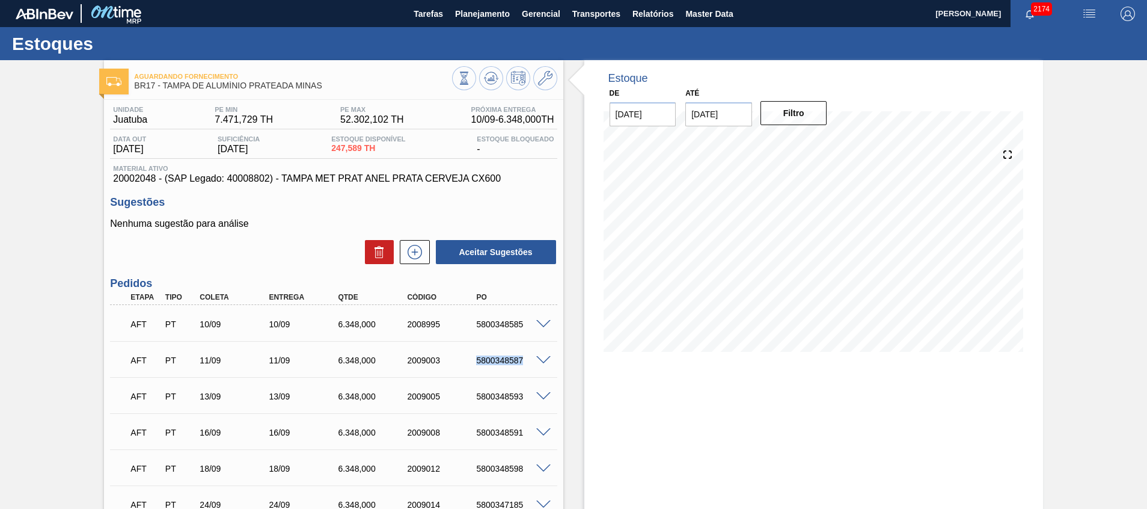
copy div "5800348587"
click at [543, 358] on span at bounding box center [543, 360] width 14 height 9
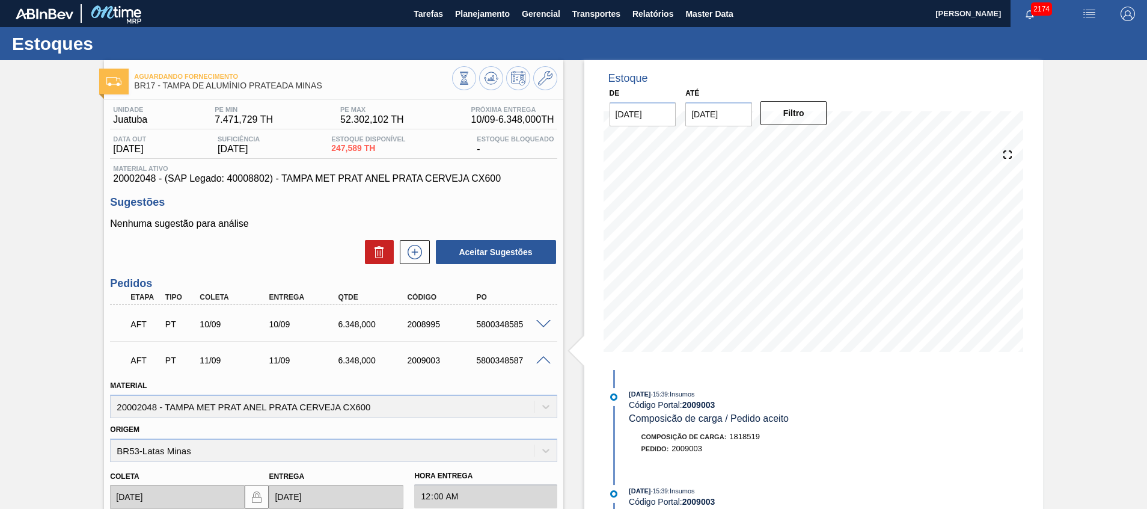
scroll to position [271, 0]
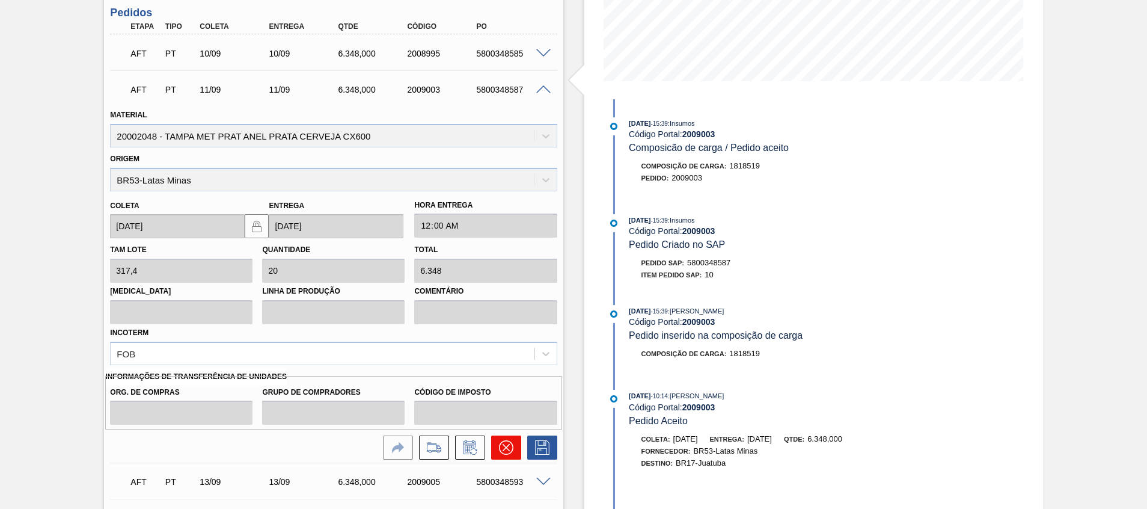
click at [492, 451] on button at bounding box center [506, 447] width 30 height 24
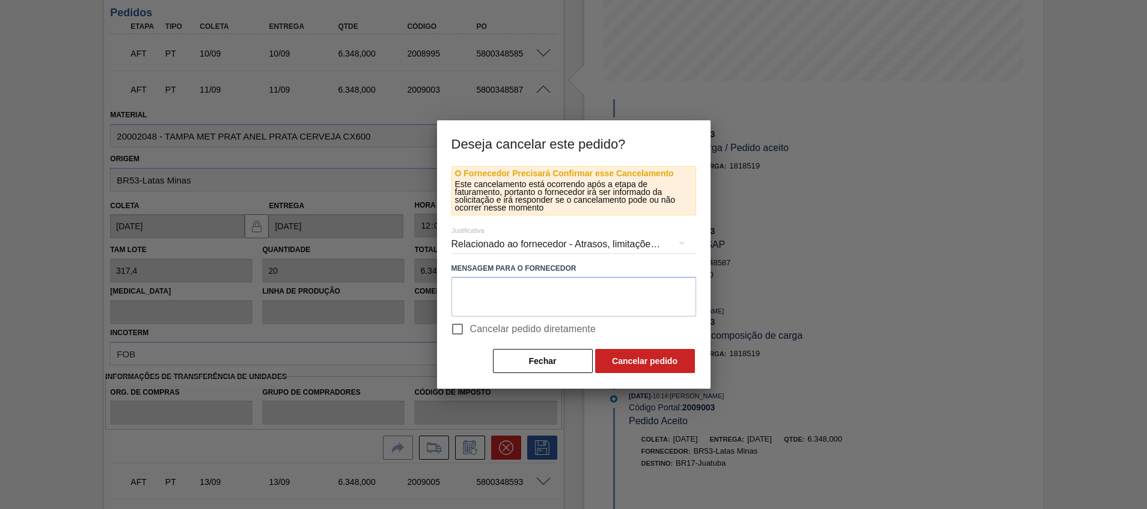
click at [522, 328] on span "Cancelar pedido diretamente" at bounding box center [533, 329] width 126 height 14
click at [470, 328] on input "Cancelar pedido diretamente" at bounding box center [457, 328] width 25 height 25
checkbox input "true"
click at [668, 358] on button "Cancelar pedido" at bounding box center [645, 361] width 100 height 24
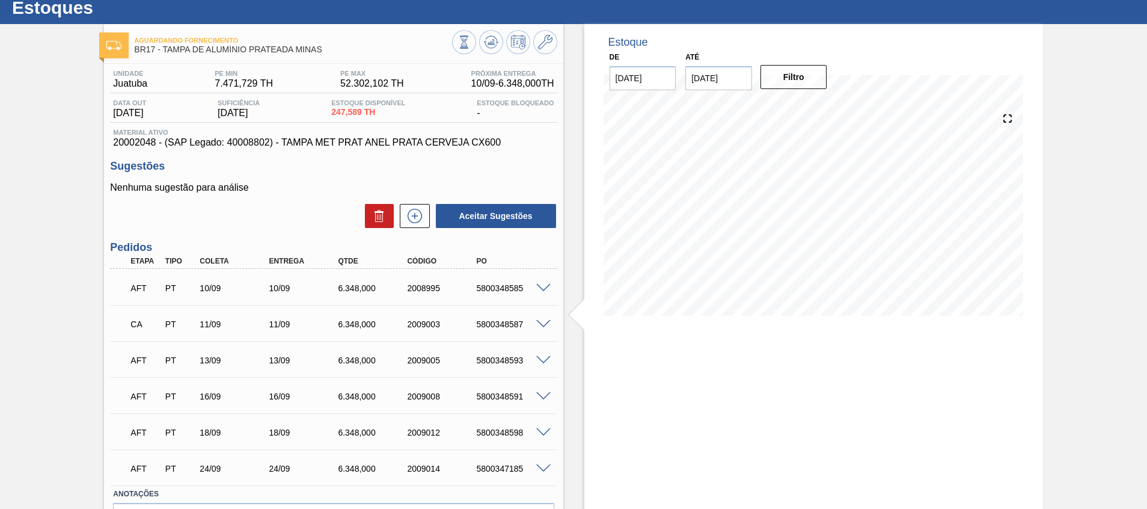
scroll to position [0, 0]
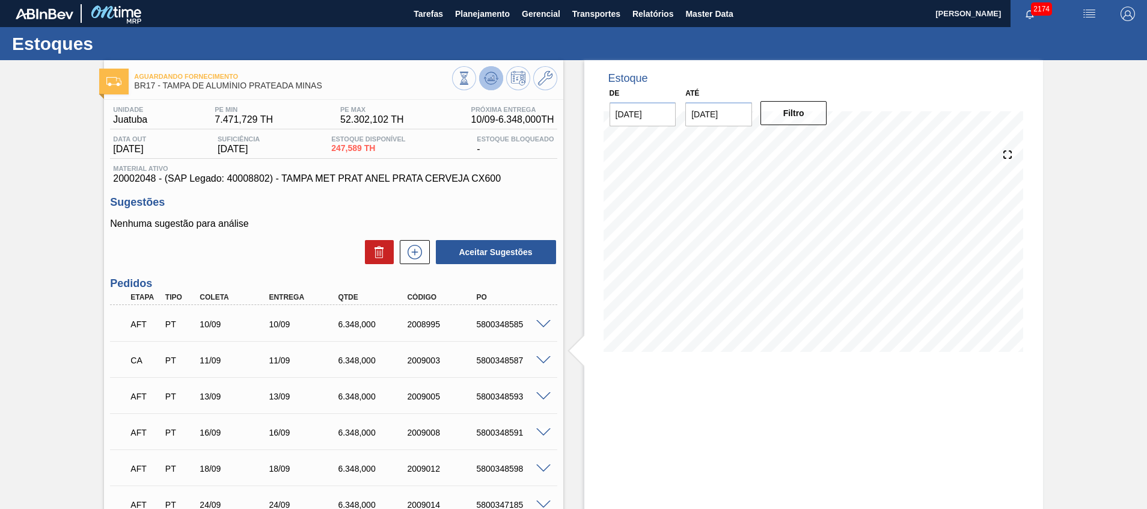
click at [494, 76] on icon at bounding box center [491, 78] width 14 height 14
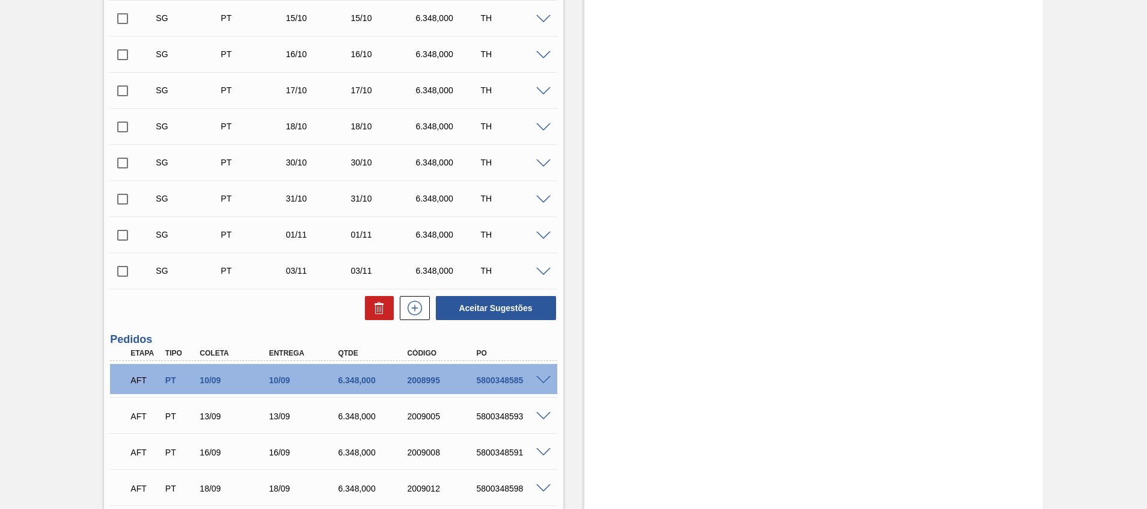
scroll to position [269, 0]
